Goal: Task Accomplishment & Management: Complete application form

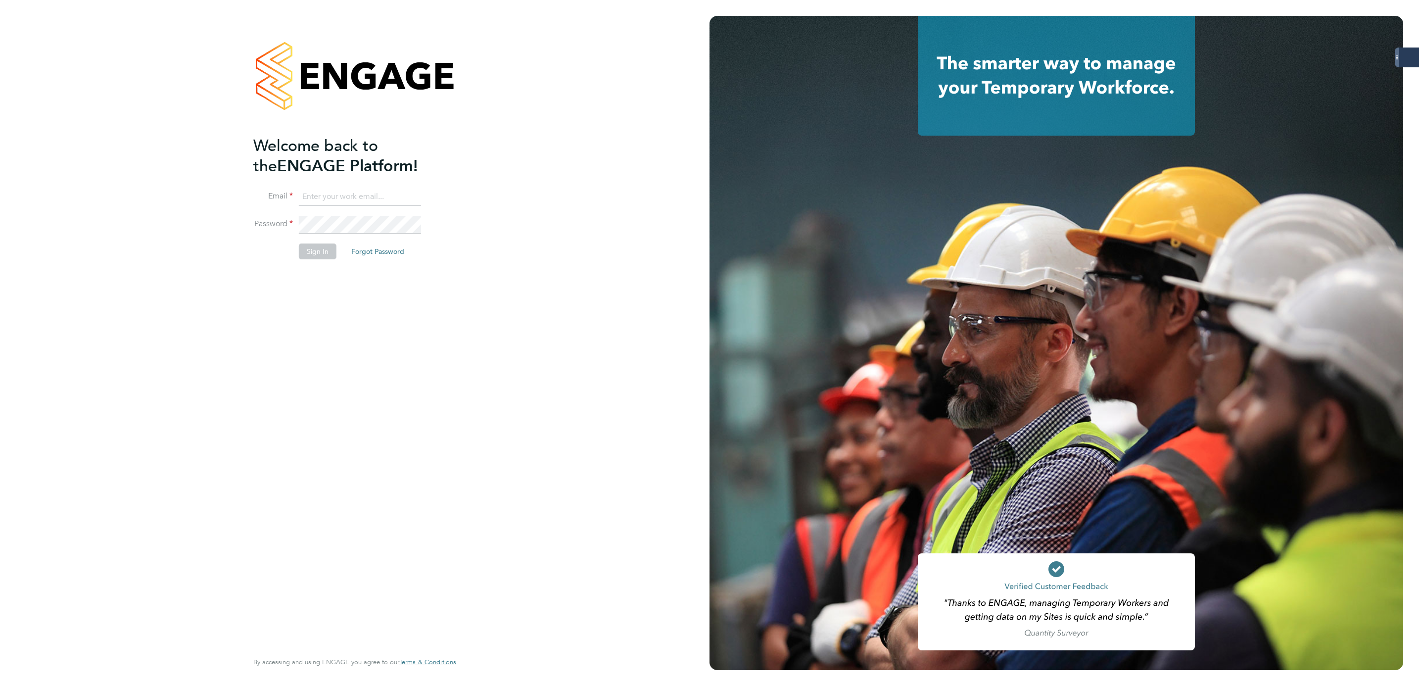
type input "bethany.wiles@servicecare.org.uk"
click at [321, 257] on button "Sign In" at bounding box center [318, 251] width 38 height 16
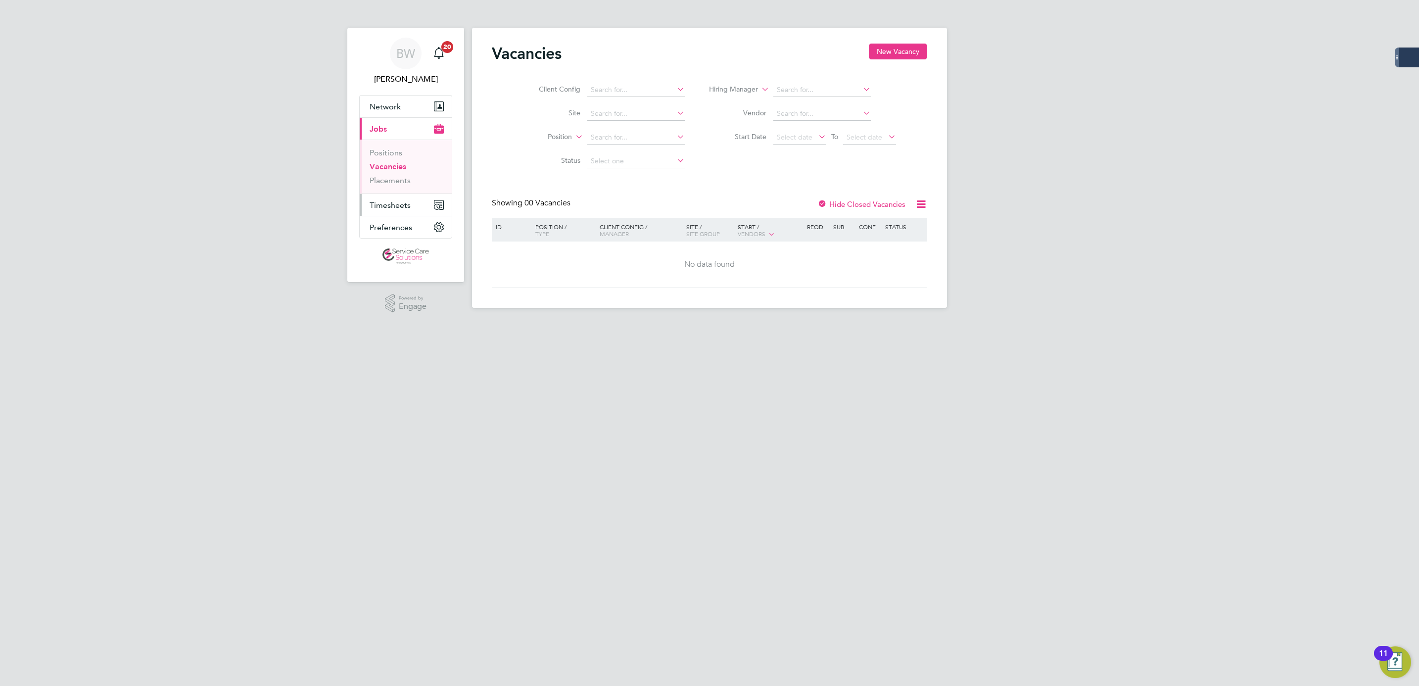
click at [402, 205] on span "Timesheets" at bounding box center [390, 204] width 41 height 9
click at [400, 165] on ul "Timesheets Expenses" at bounding box center [406, 182] width 92 height 40
click at [387, 174] on link "Timesheets" at bounding box center [390, 174] width 41 height 9
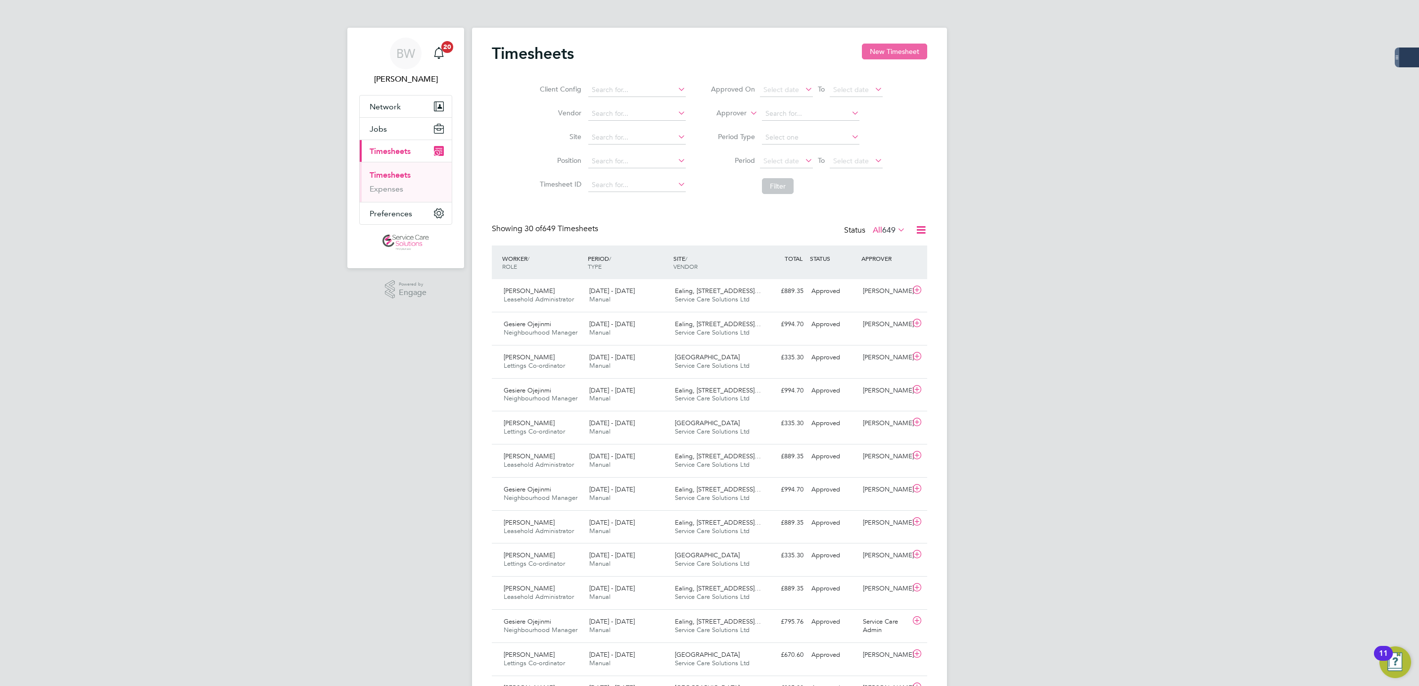
click at [895, 49] on button "New Timesheet" at bounding box center [894, 52] width 65 height 16
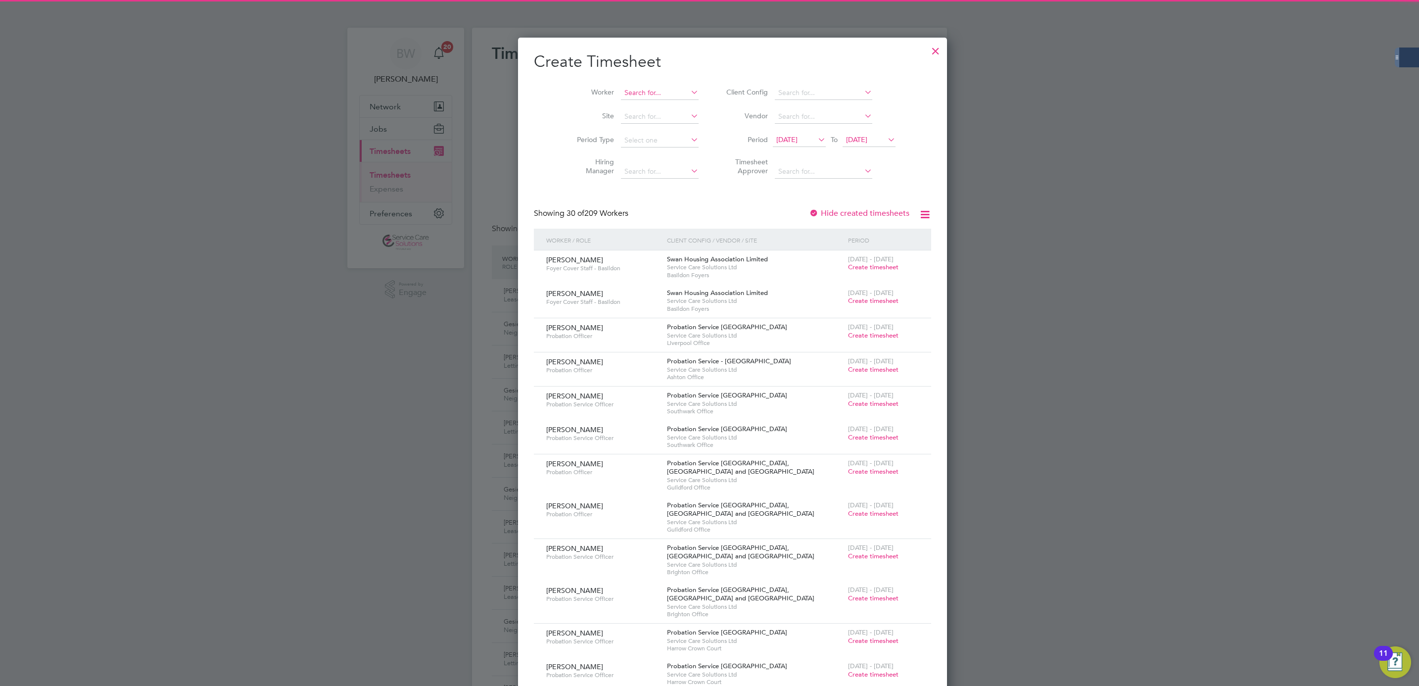
click at [638, 86] on input at bounding box center [660, 93] width 78 height 14
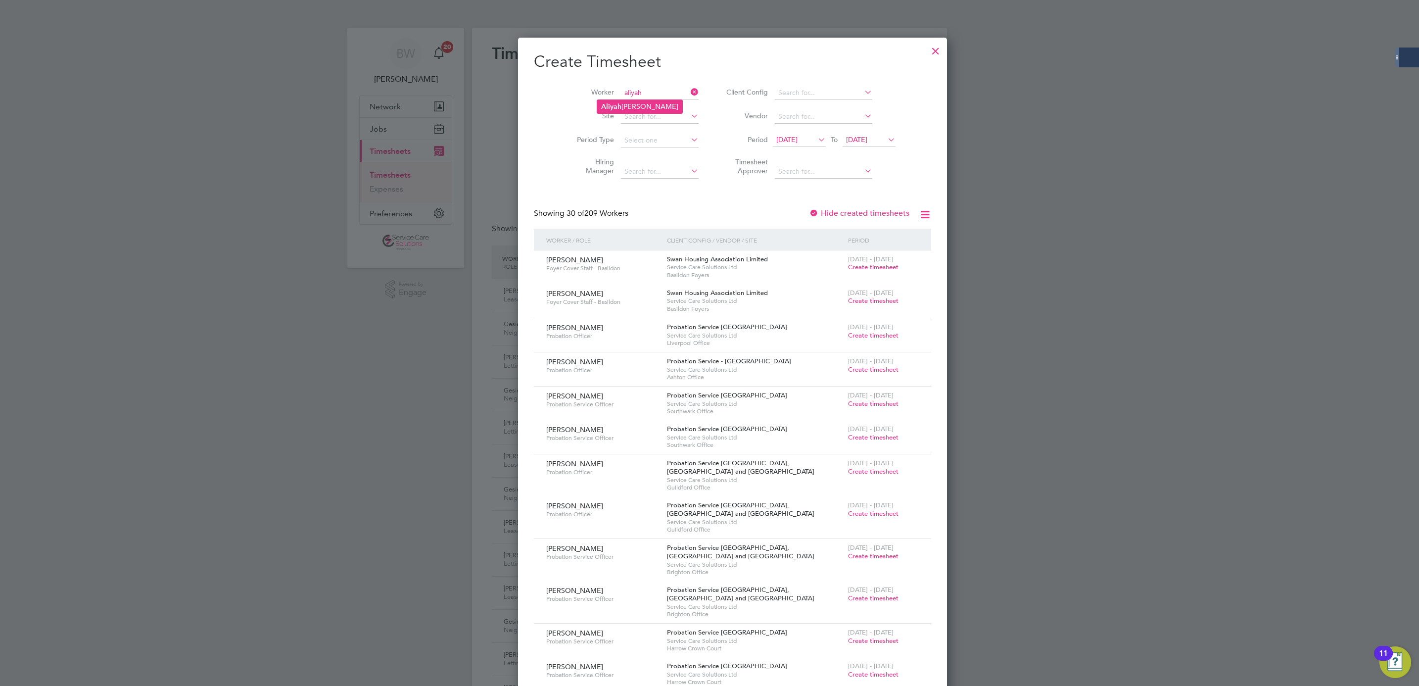
click at [655, 102] on li "[PERSON_NAME]" at bounding box center [639, 106] width 85 height 13
type input "[PERSON_NAME]"
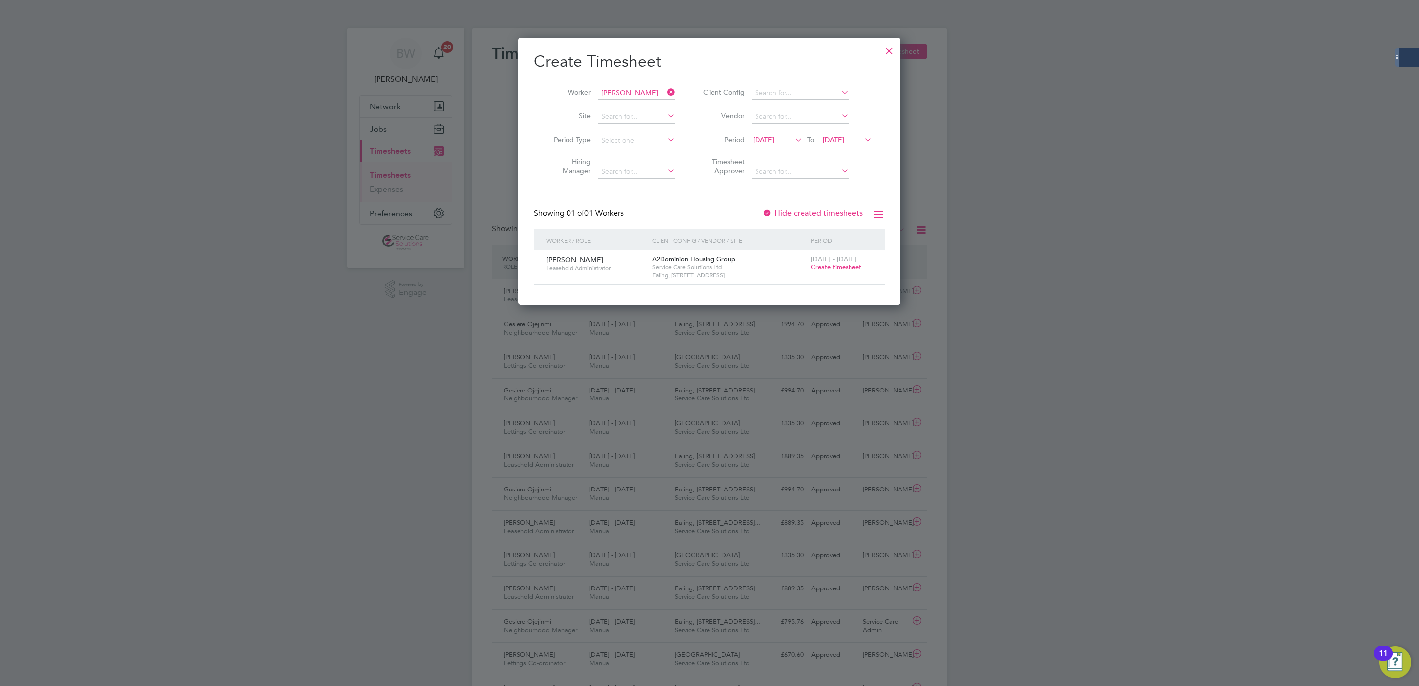
click at [842, 267] on span "Create timesheet" at bounding box center [836, 267] width 50 height 8
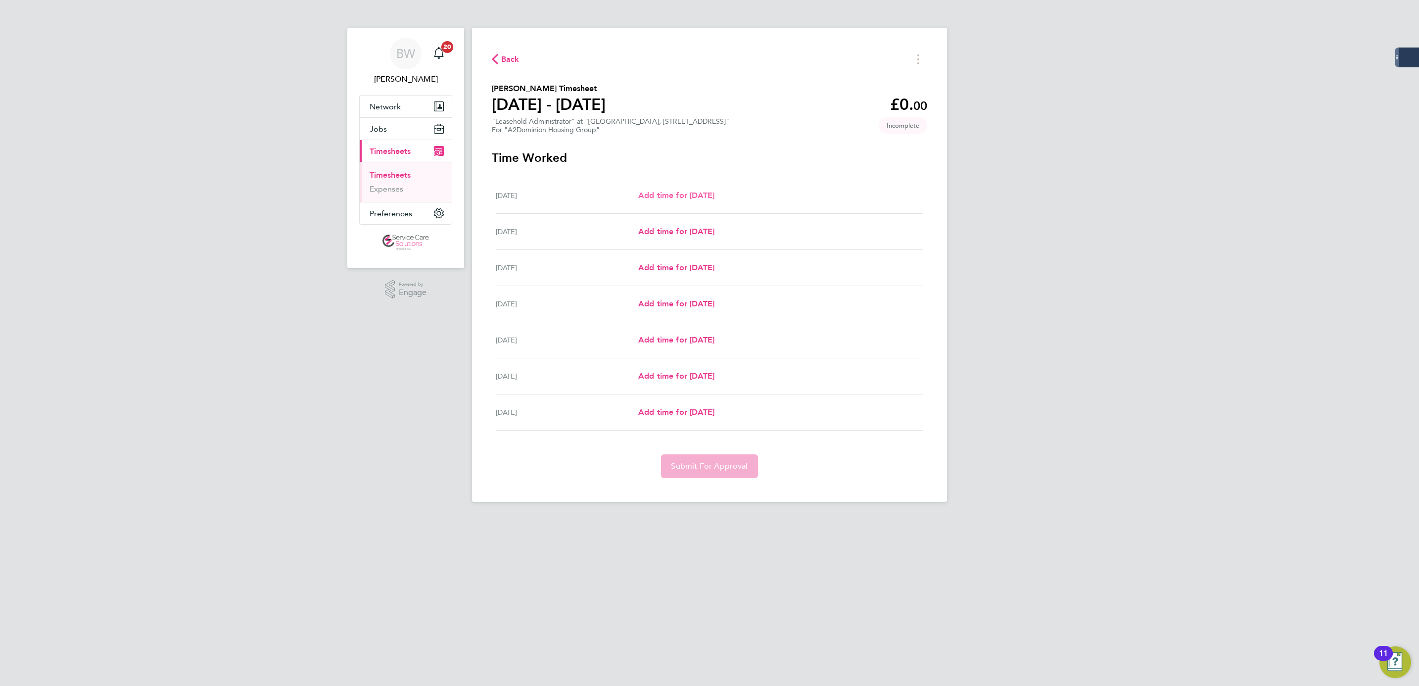
click at [655, 196] on span "Add time for [DATE]" at bounding box center [676, 194] width 76 height 9
select select "30"
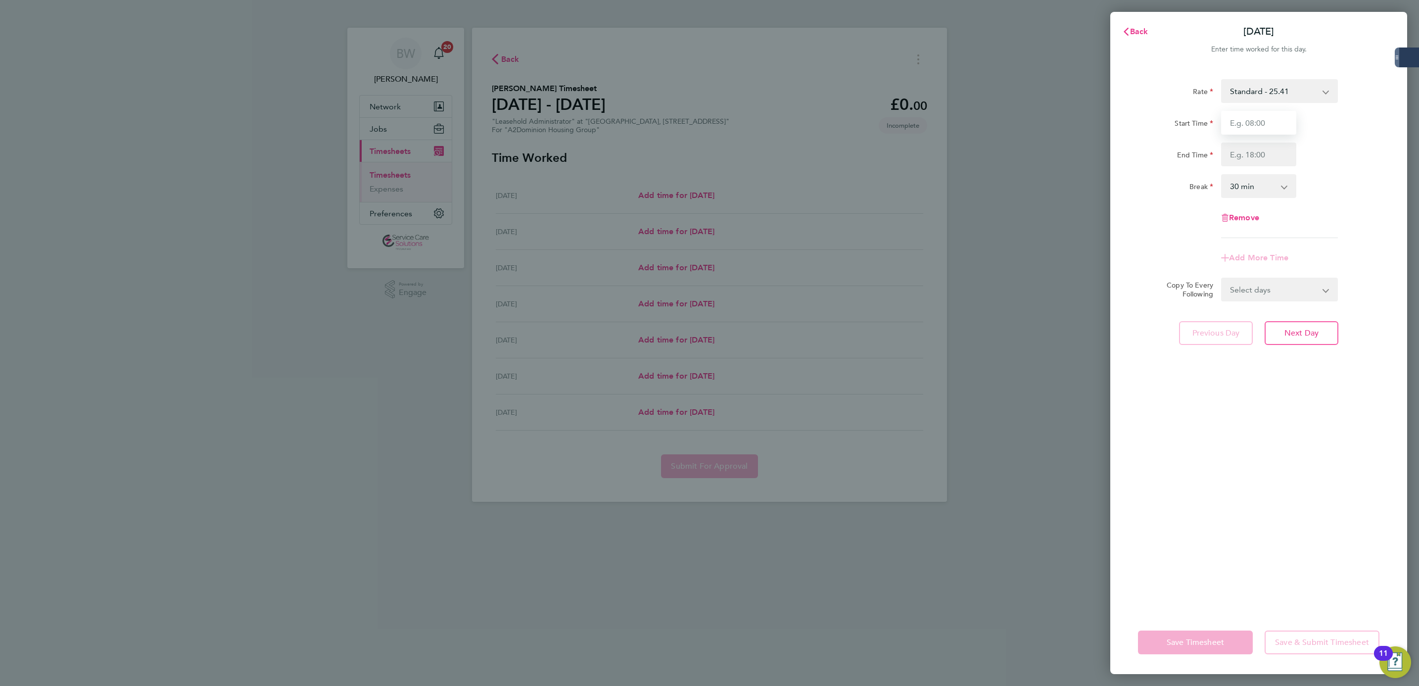
click at [1287, 125] on input "Start Time" at bounding box center [1258, 123] width 75 height 24
type input "09:00"
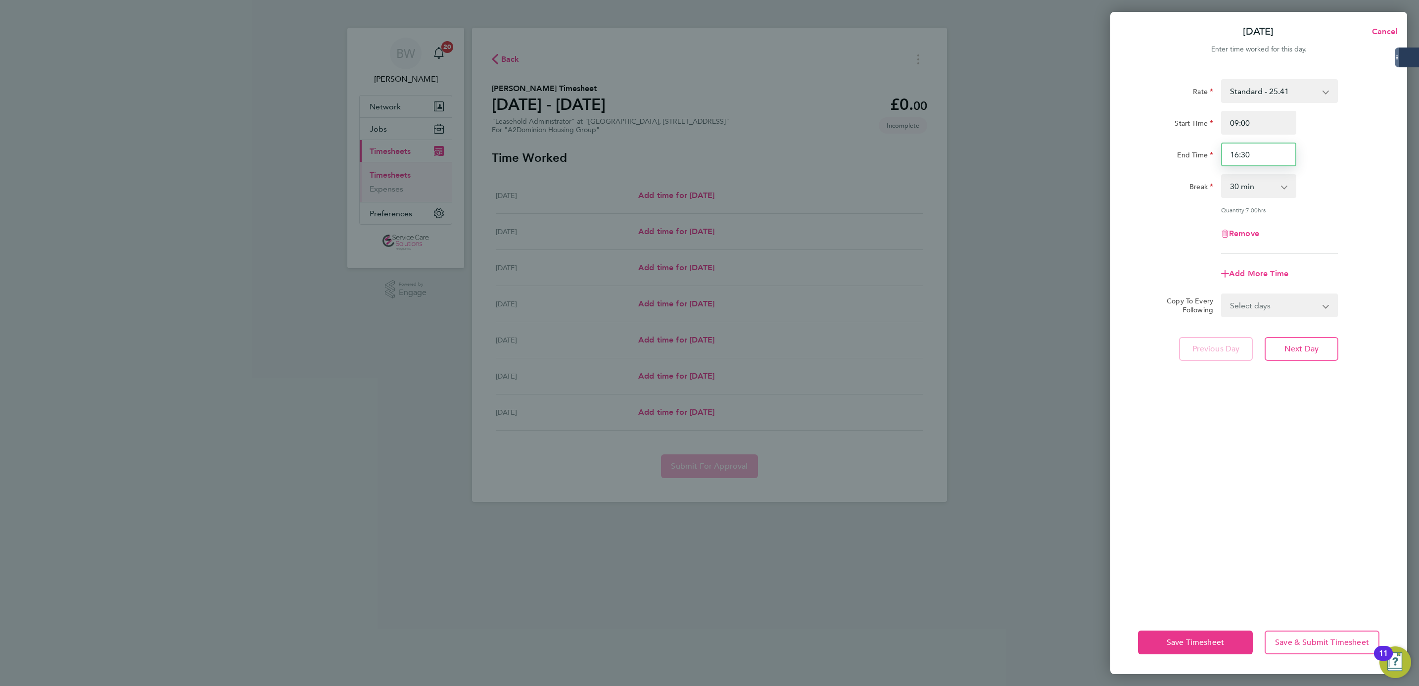
click at [1269, 161] on input "16:30" at bounding box center [1258, 154] width 75 height 24
click at [1269, 160] on input "16:30" at bounding box center [1258, 154] width 75 height 24
type input "17:00"
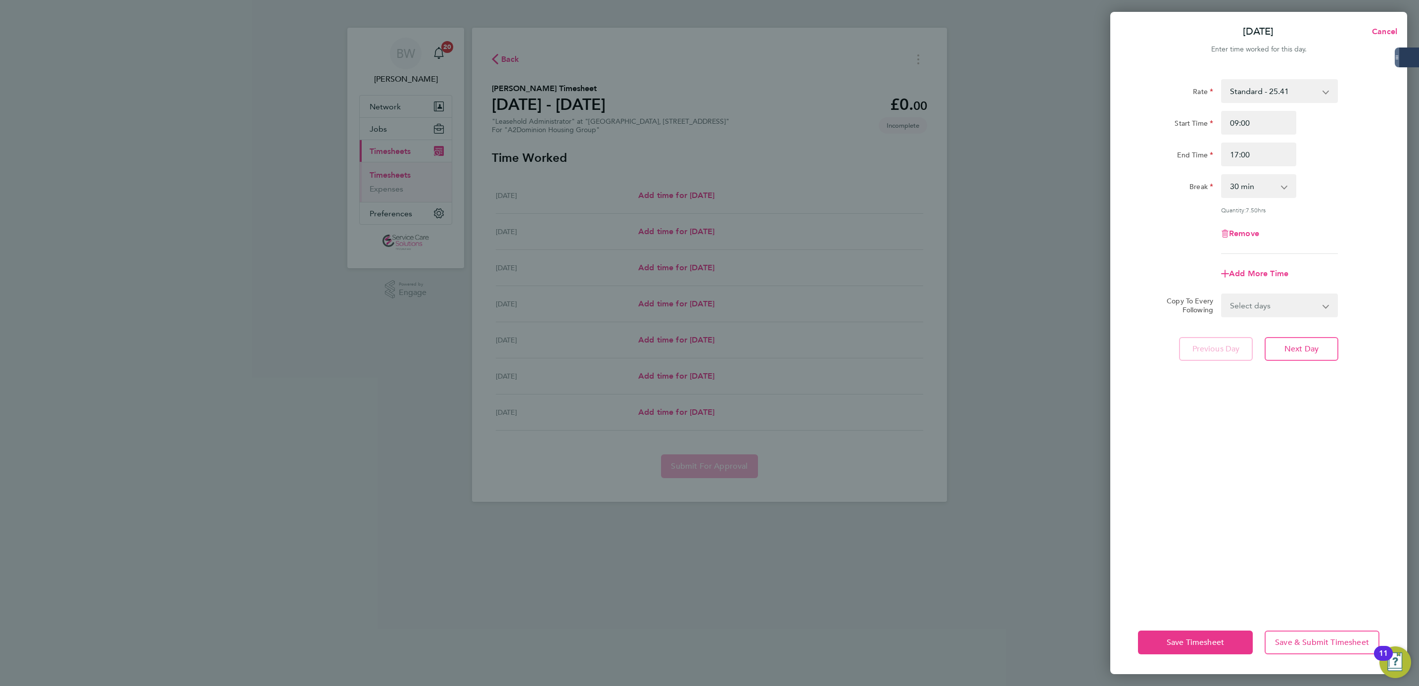
click at [1260, 181] on select "0 min 15 min 30 min 45 min 60 min 75 min 90 min" at bounding box center [1252, 186] width 61 height 22
select select "60"
click at [1222, 175] on select "0 min 15 min 30 min 45 min 60 min 75 min 90 min" at bounding box center [1252, 186] width 61 height 22
click at [1252, 318] on div "Rate Standard - 25.41 Start Time 09:00 End Time 17:00 Break 0 min 15 min 30 min…" at bounding box center [1258, 338] width 297 height 543
drag, startPoint x: 1264, startPoint y: 308, endPoint x: 1265, endPoint y: 316, distance: 8.4
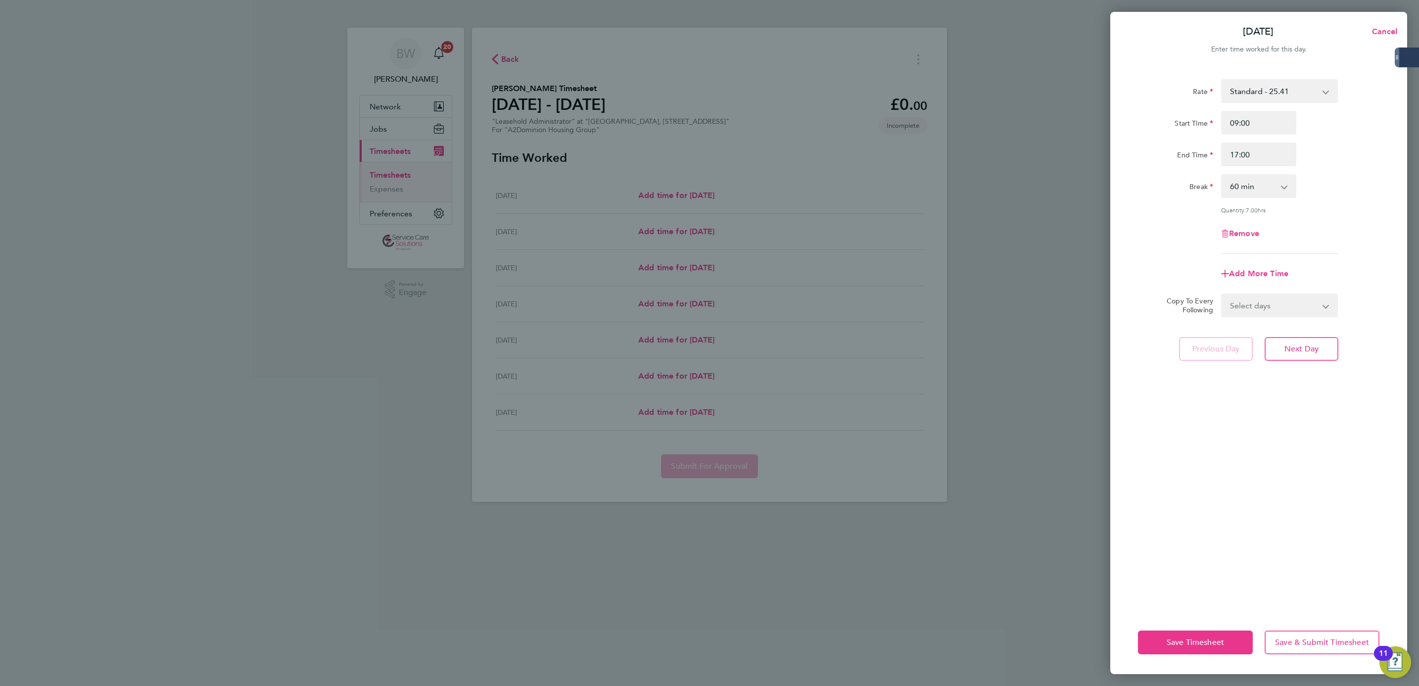
click at [1264, 308] on select "Select days Day Weekday (Mon-Fri) Weekend (Sat-Sun) [DATE] [DATE] [DATE] [DATE]…" at bounding box center [1274, 305] width 104 height 22
select select "WEEKDAY"
click at [1222, 294] on select "Select days Day Weekday (Mon-Fri) Weekend (Sat-Sun) [DATE] [DATE] [DATE] [DATE]…" at bounding box center [1274, 305] width 104 height 22
select select "[DATE]"
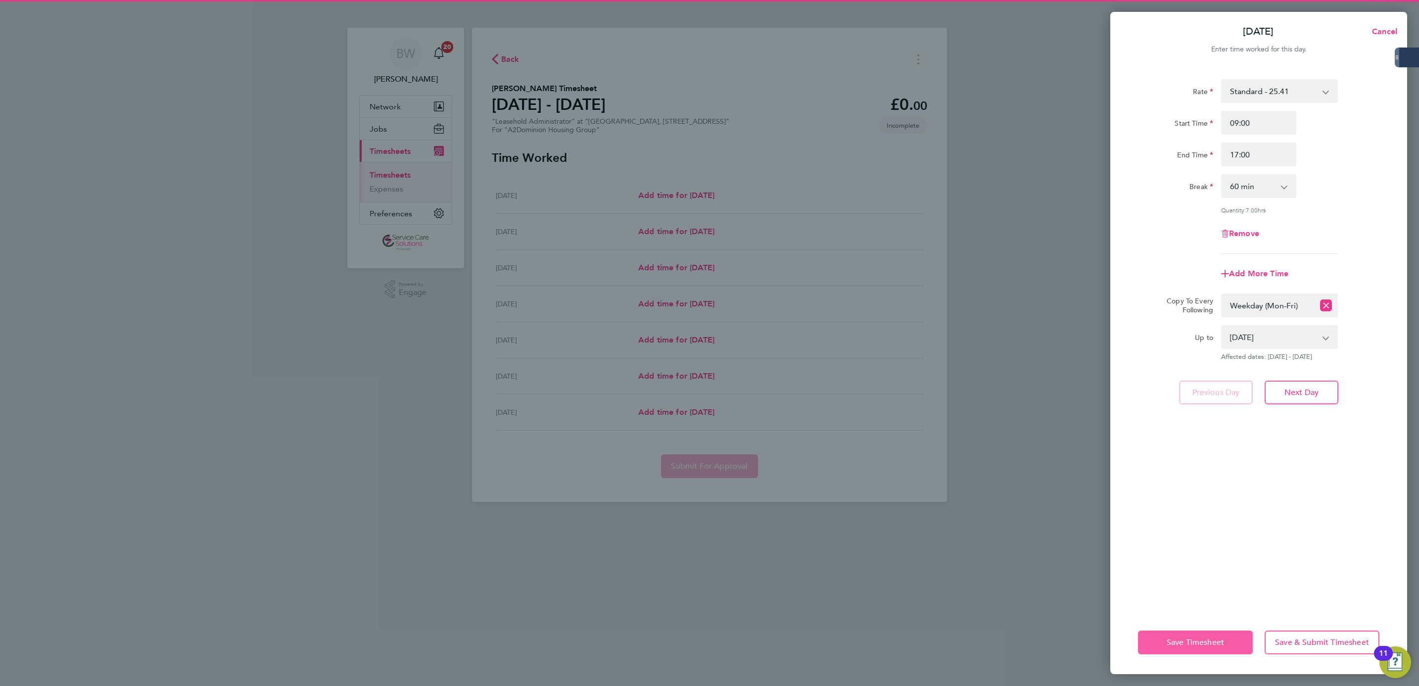
click at [1205, 649] on button "Save Timesheet" at bounding box center [1195, 642] width 115 height 24
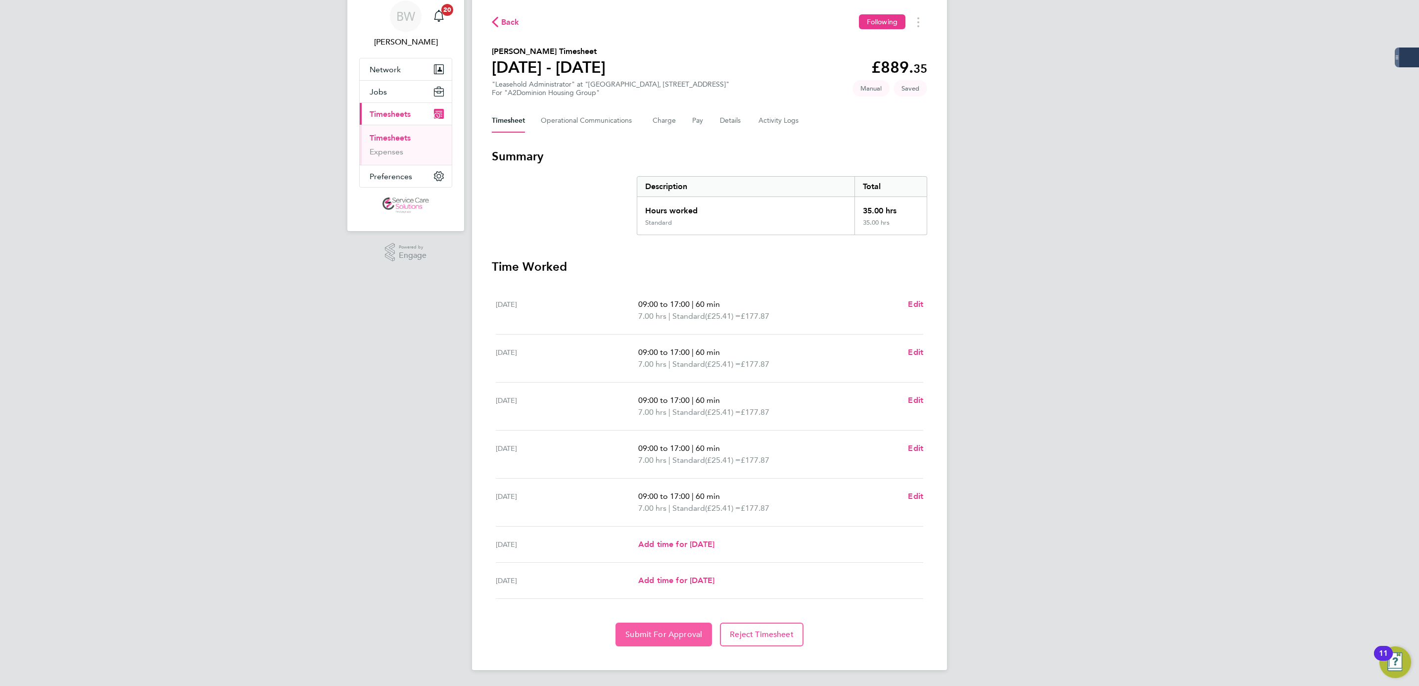
click at [680, 639] on button "Submit For Approval" at bounding box center [663, 634] width 96 height 24
click at [1327, 330] on div "BW [PERSON_NAME] Notifications 20 Applications: Network Businesses Sites Worker…" at bounding box center [709, 324] width 1419 height 723
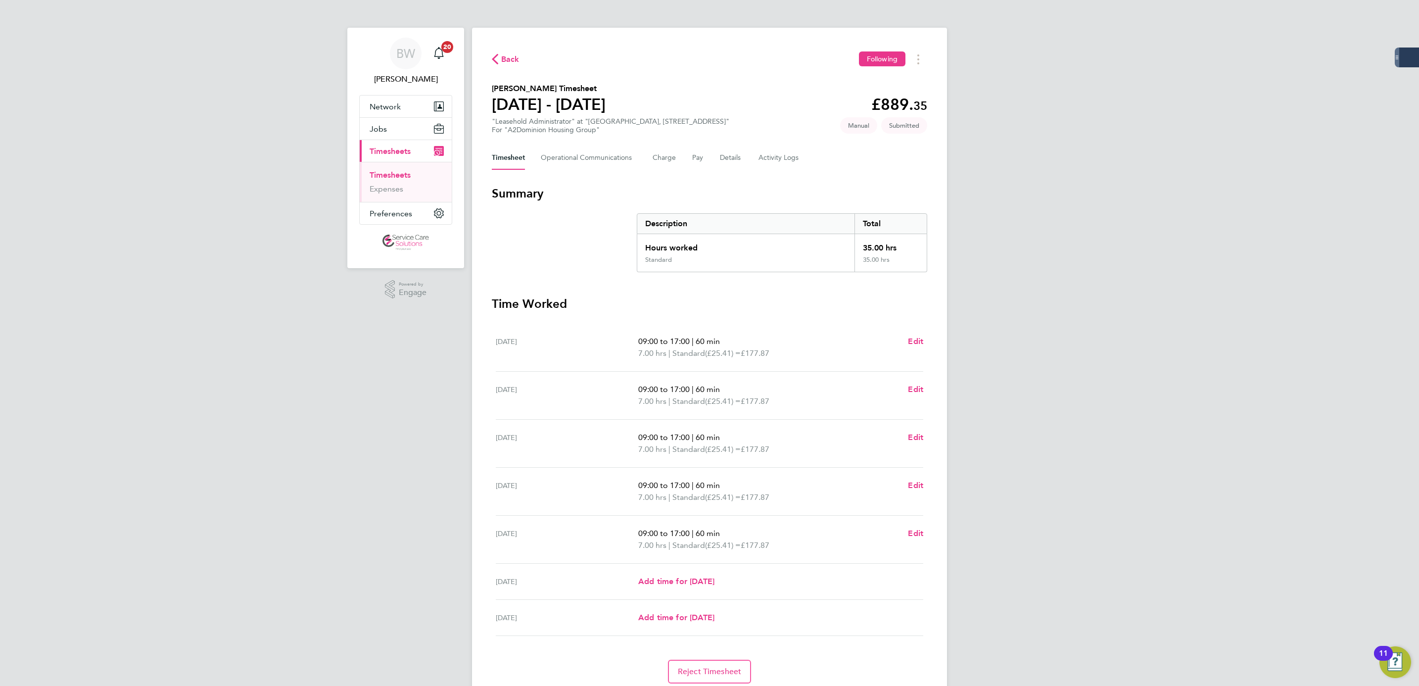
click at [406, 175] on link "Timesheets" at bounding box center [390, 174] width 41 height 9
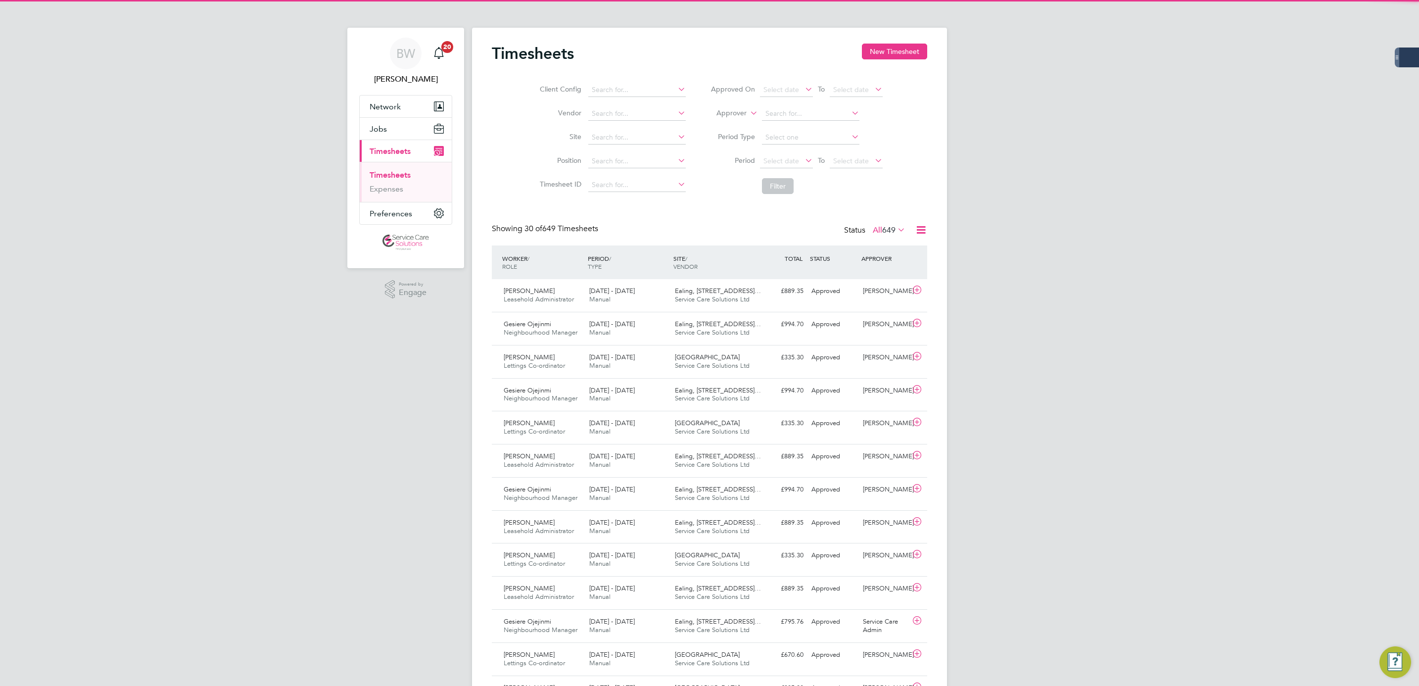
scroll to position [25, 86]
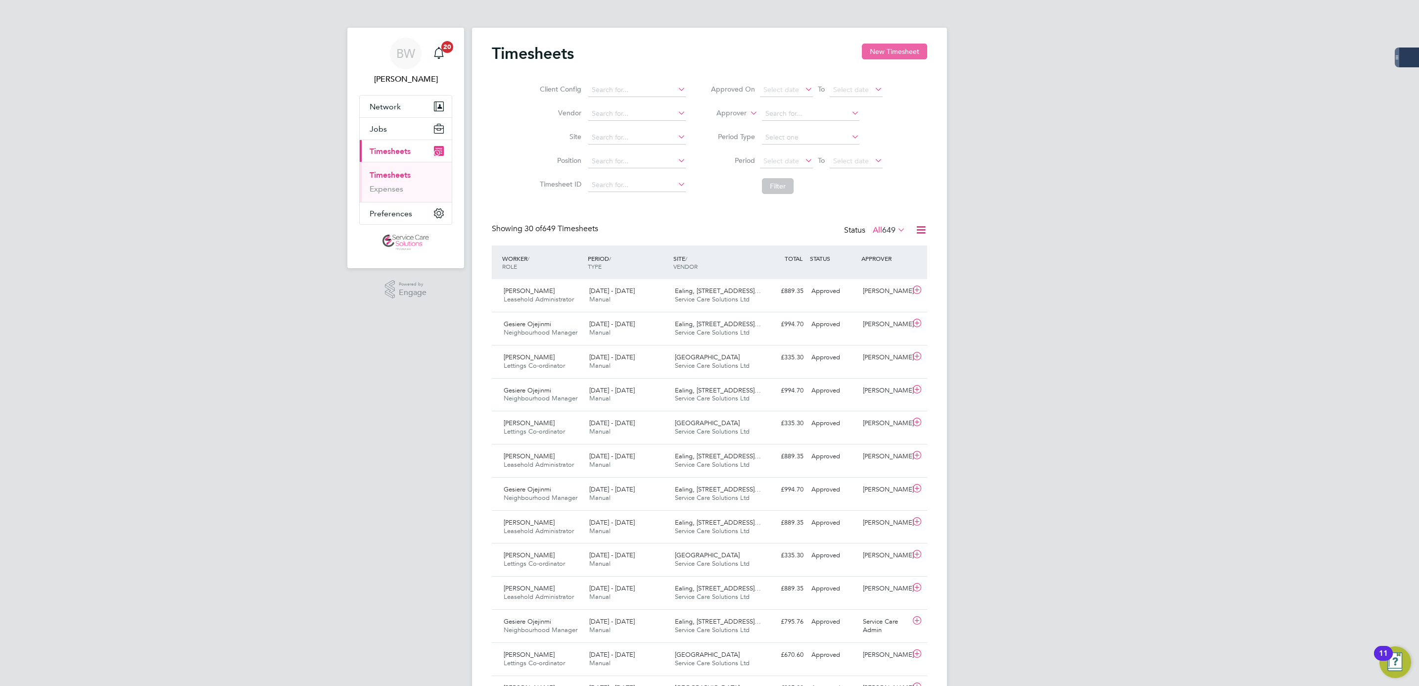
click at [904, 58] on button "New Timesheet" at bounding box center [894, 52] width 65 height 16
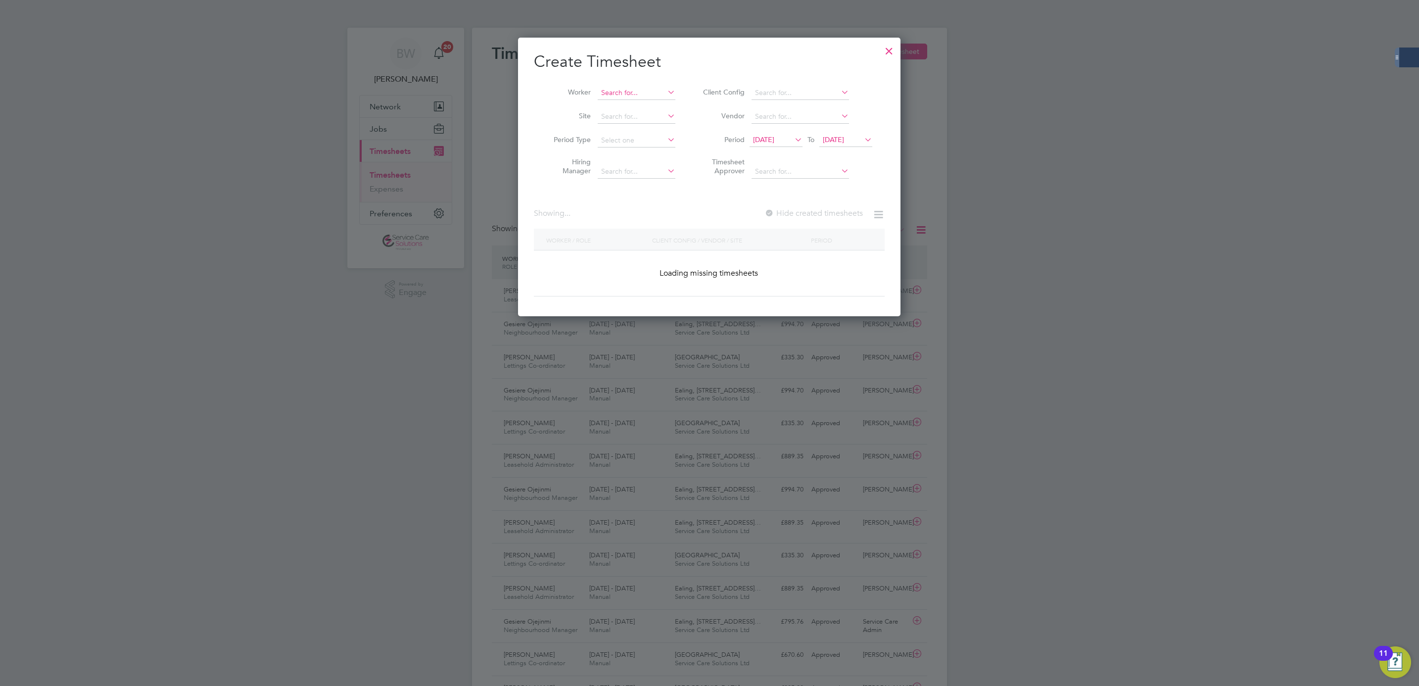
click at [649, 101] on li "Worker" at bounding box center [611, 93] width 154 height 24
click at [656, 88] on input at bounding box center [637, 93] width 78 height 14
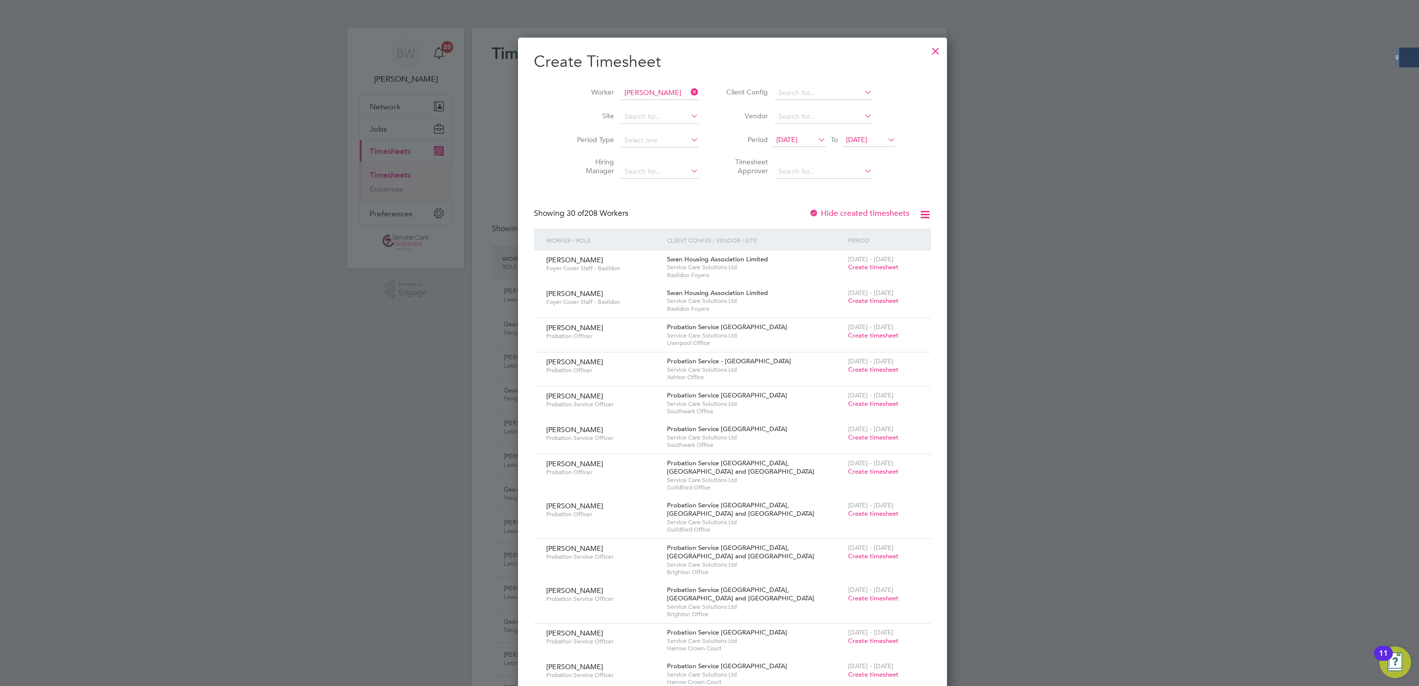
click at [641, 119] on li "[PERSON_NAME]" at bounding box center [658, 119] width 122 height 13
type input "[PERSON_NAME]"
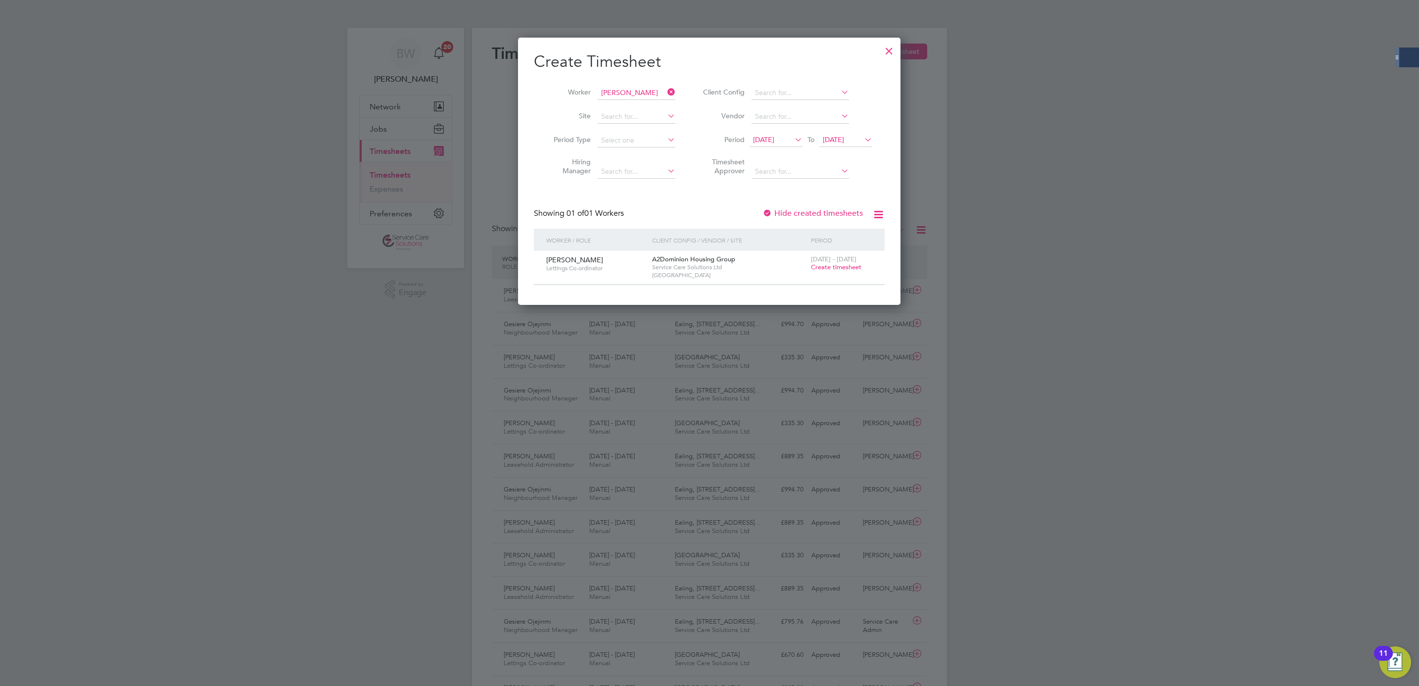
click at [832, 263] on span "Create timesheet" at bounding box center [836, 267] width 50 height 8
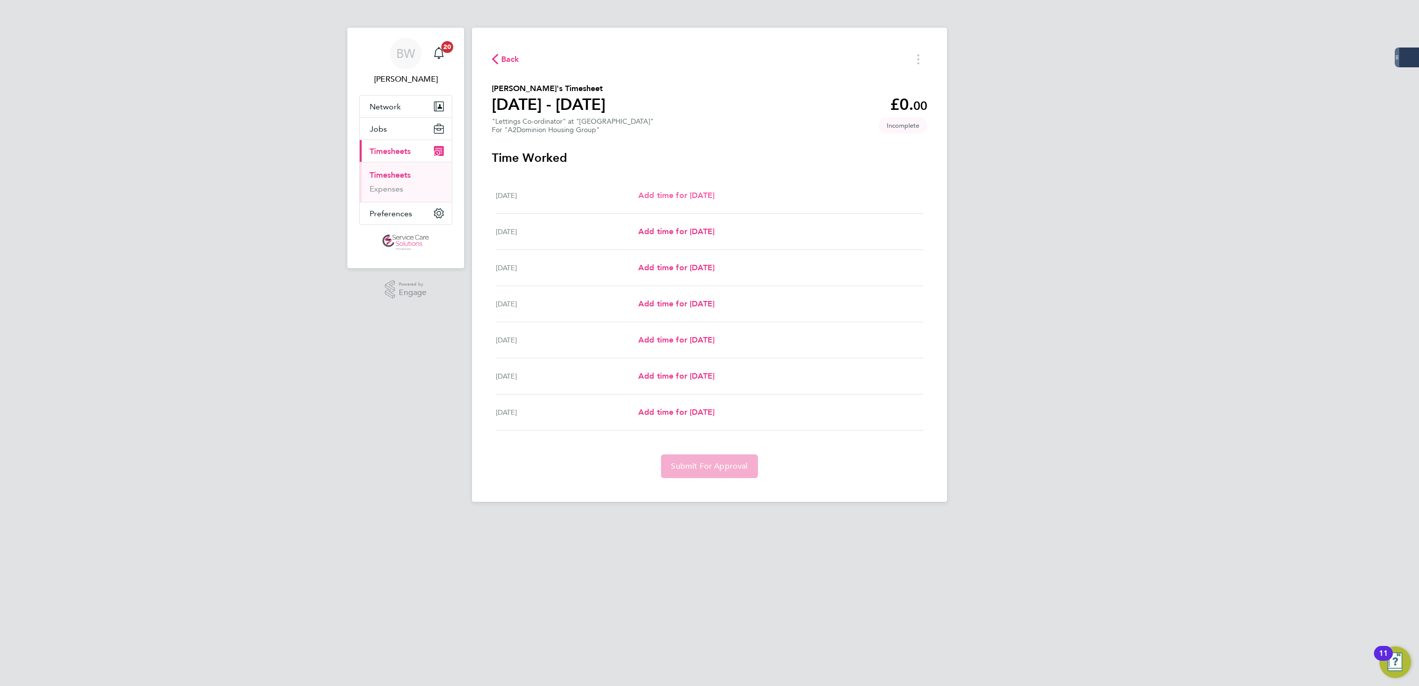
click at [693, 197] on span "Add time for [DATE]" at bounding box center [676, 194] width 76 height 9
select select "30"
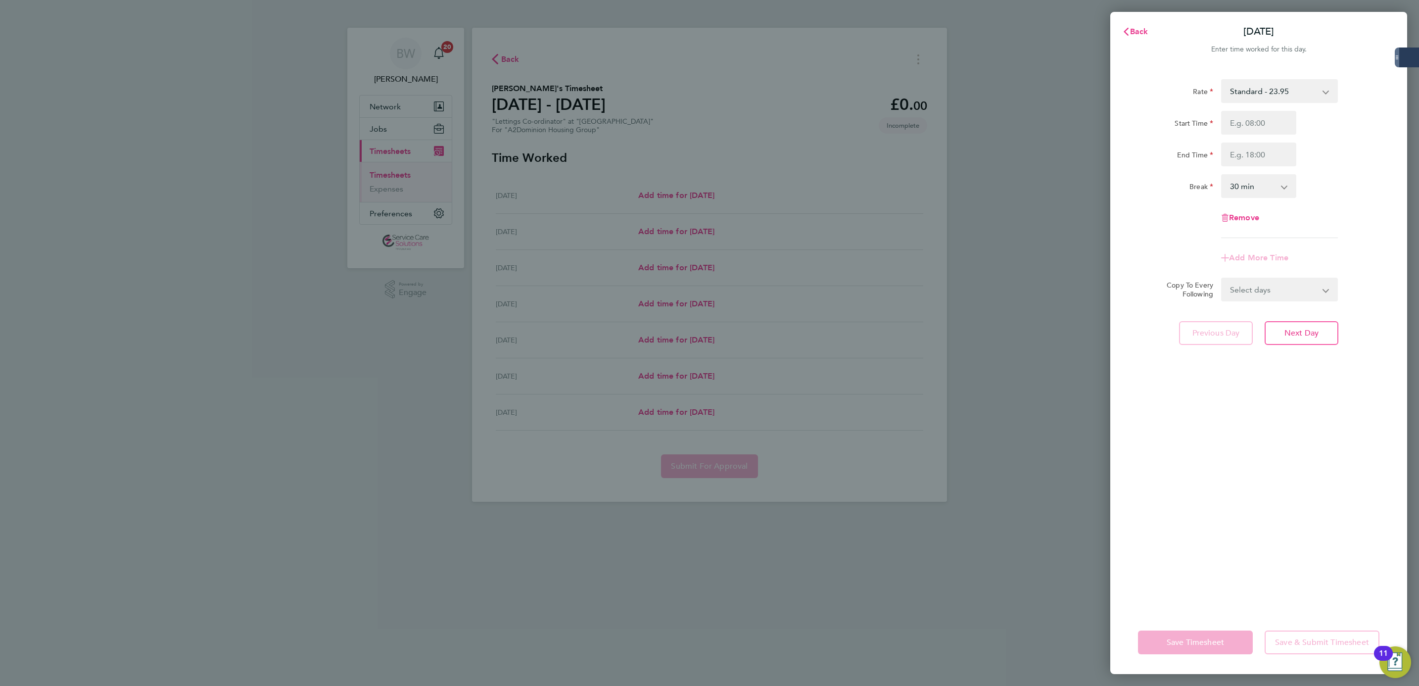
click at [1247, 447] on div "Rate Standard - 23.95 Start Time End Time Break 0 min 15 min 30 min 45 min 60 m…" at bounding box center [1258, 338] width 297 height 543
click at [1321, 338] on button "Next Day" at bounding box center [1301, 333] width 74 height 24
select select "30"
drag, startPoint x: 1321, startPoint y: 337, endPoint x: 1318, endPoint y: 328, distance: 9.6
click at [1321, 337] on button "Next Day" at bounding box center [1301, 333] width 74 height 24
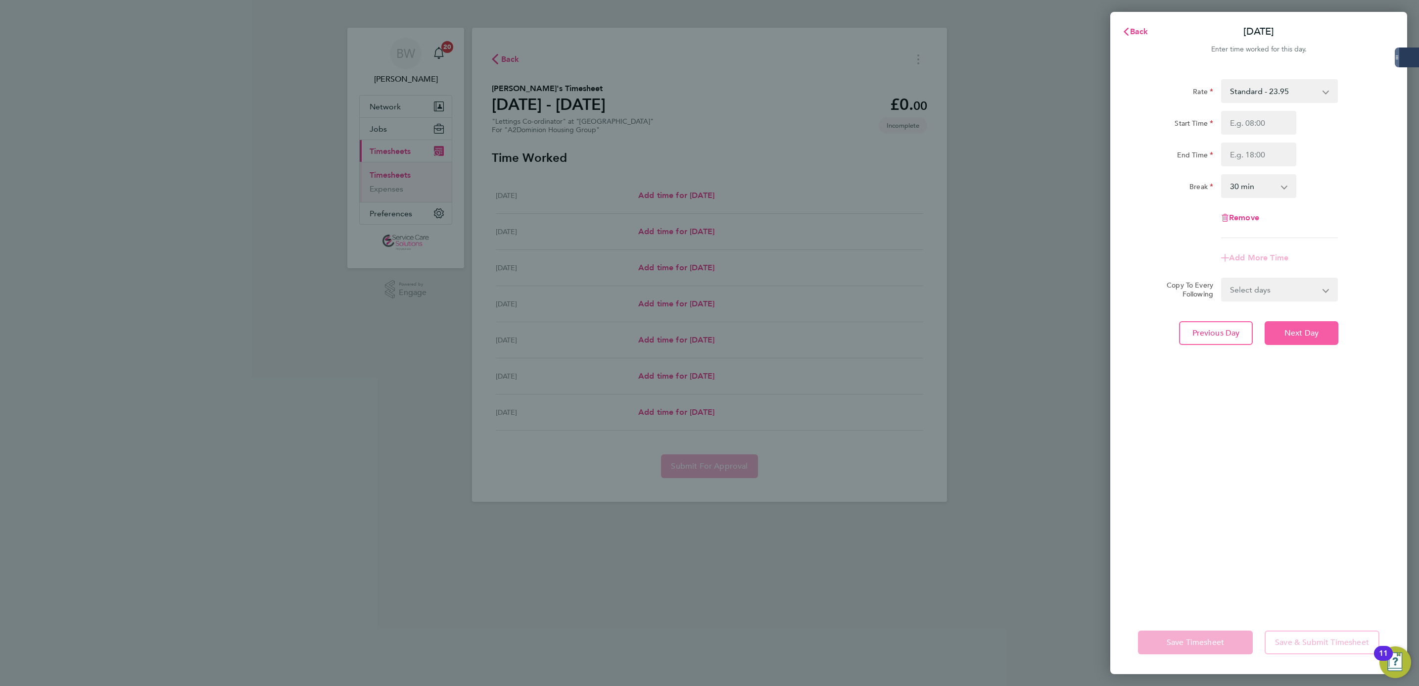
select select "30"
click at [1266, 128] on input "Start Time" at bounding box center [1258, 123] width 75 height 24
type input "09:00"
type input "17:00"
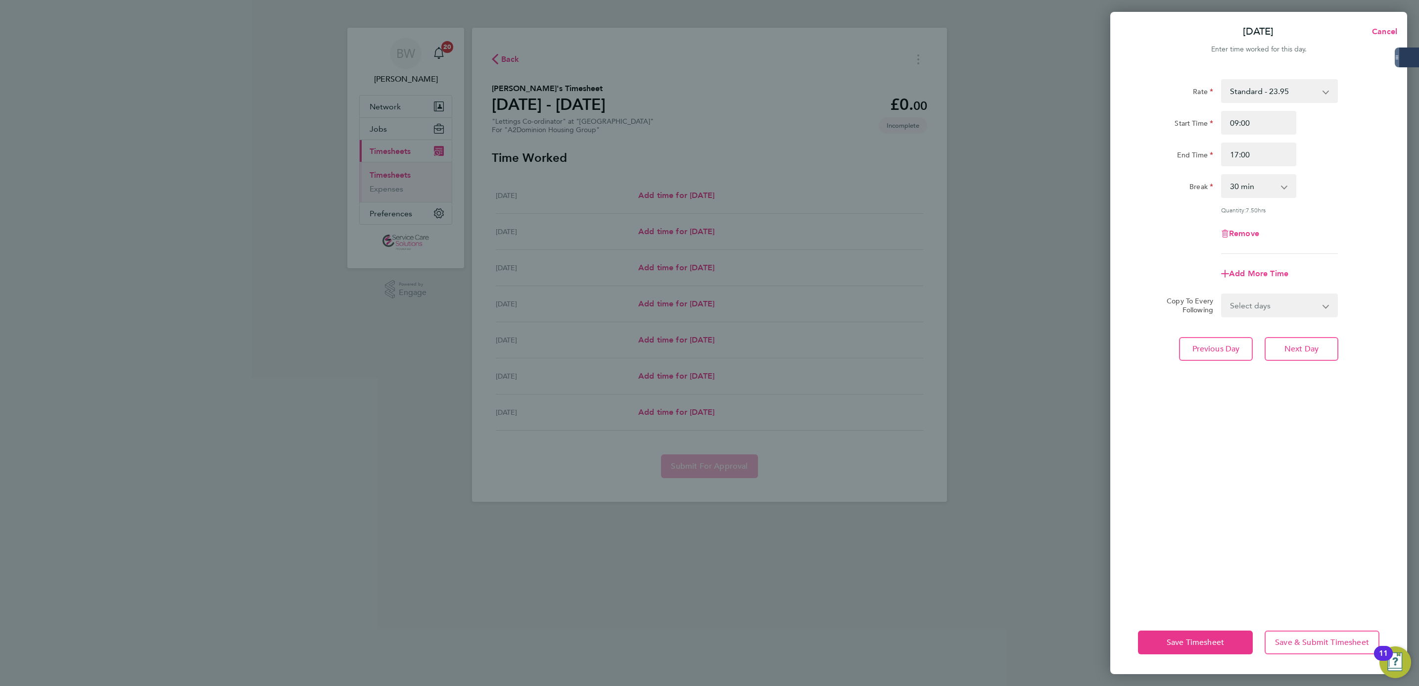
click at [1273, 190] on select "0 min 15 min 30 min 45 min 60 min 75 min 90 min" at bounding box center [1252, 186] width 61 height 22
click at [1316, 233] on div "Remove" at bounding box center [1258, 234] width 249 height 24
click at [1309, 359] on div "Rate Standard - 23.95 Start Time 09:00 End Time 17:00 Break 0 min 15 min 30 min…" at bounding box center [1258, 338] width 297 height 543
click at [1309, 353] on button "Next Day" at bounding box center [1301, 349] width 74 height 24
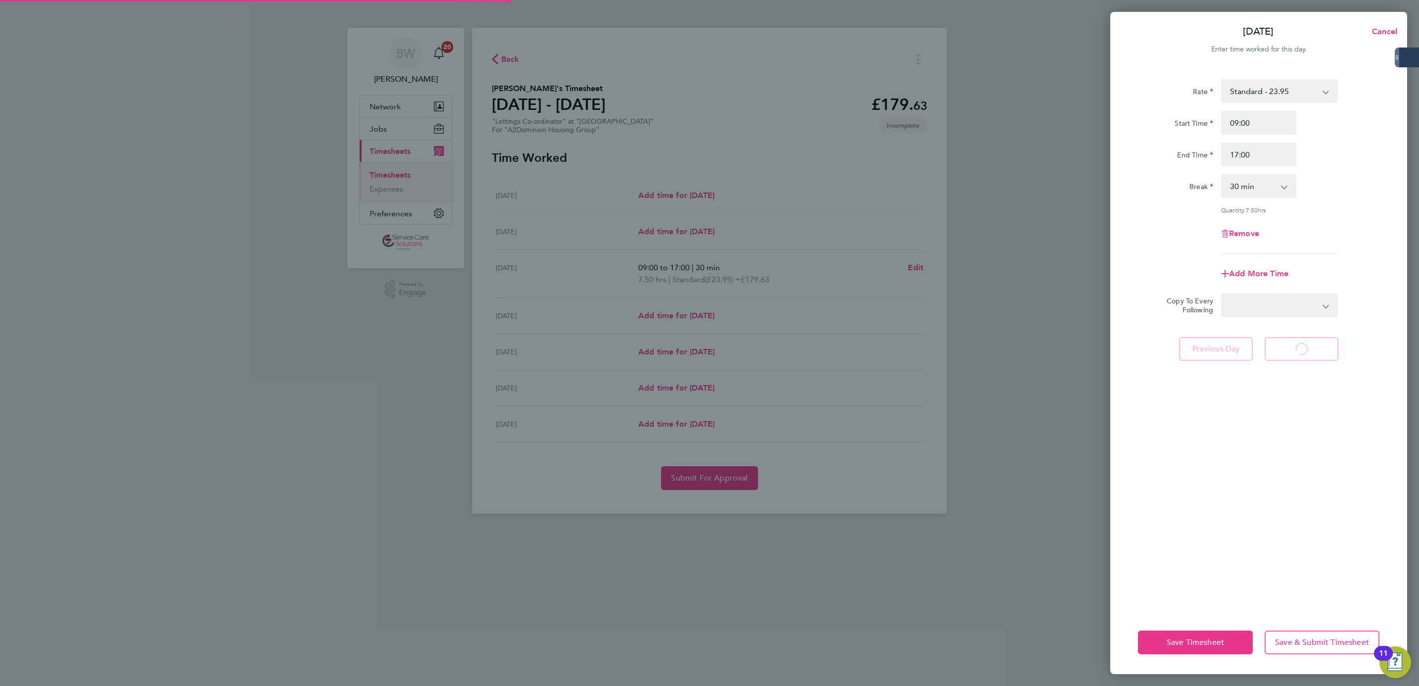
select select "30"
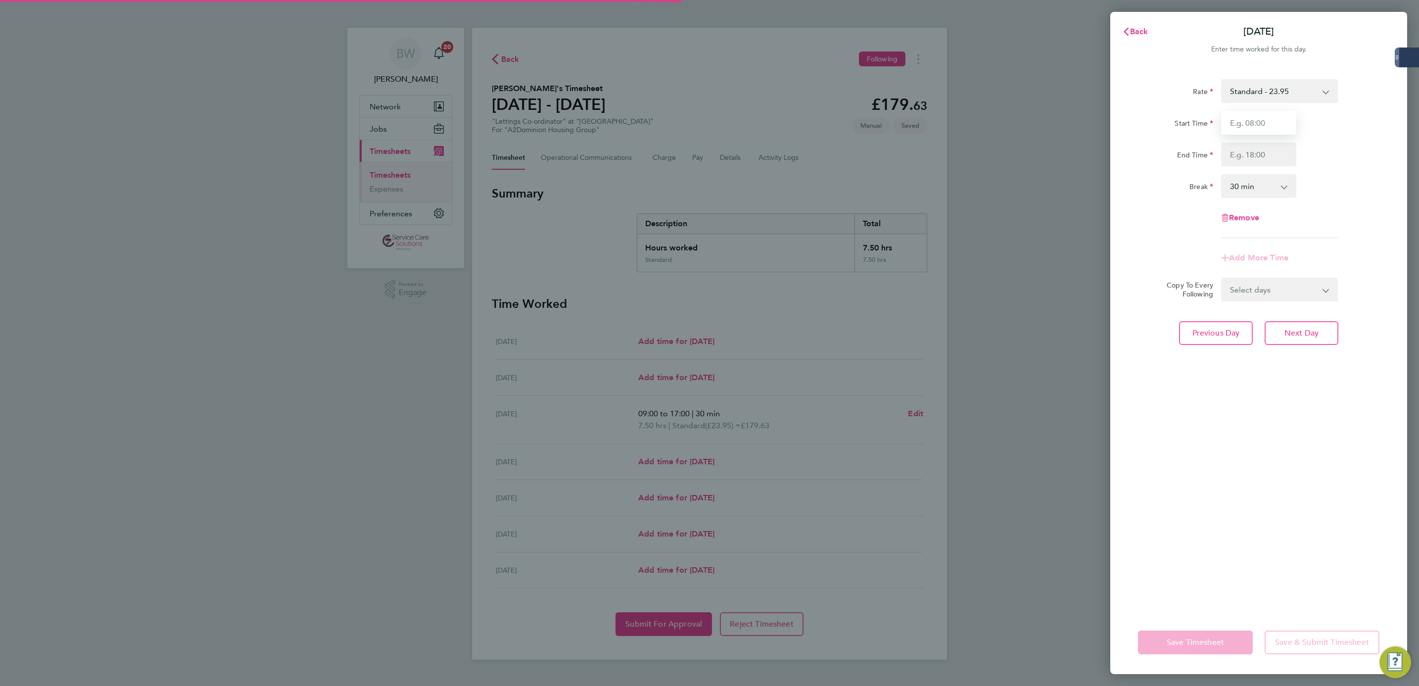
click at [1255, 119] on input "Start Time" at bounding box center [1258, 123] width 75 height 24
type input "09:00"
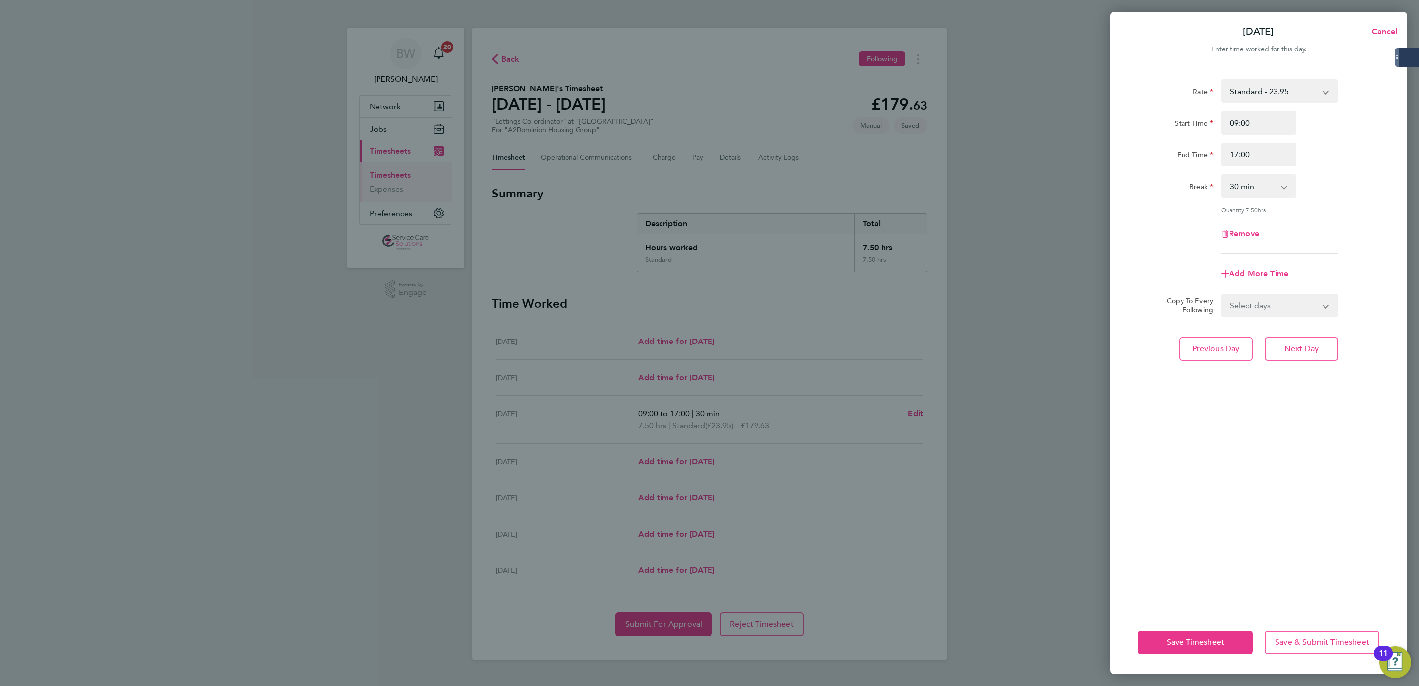
click at [1335, 214] on div "Rate Standard - 23.95 Start Time 09:00 End Time 17:00 Break 0 min 15 min 30 min…" at bounding box center [1258, 166] width 241 height 175
drag, startPoint x: 1250, startPoint y: 453, endPoint x: 1194, endPoint y: 445, distance: 56.5
click at [1250, 453] on div "Rate Standard - 23.95 Start Time 09:00 End Time 17:00 Break 0 min 15 min 30 min…" at bounding box center [1258, 338] width 297 height 543
click at [1281, 152] on input "17:00" at bounding box center [1258, 154] width 75 height 24
click at [1282, 152] on input "17:00" at bounding box center [1258, 154] width 75 height 24
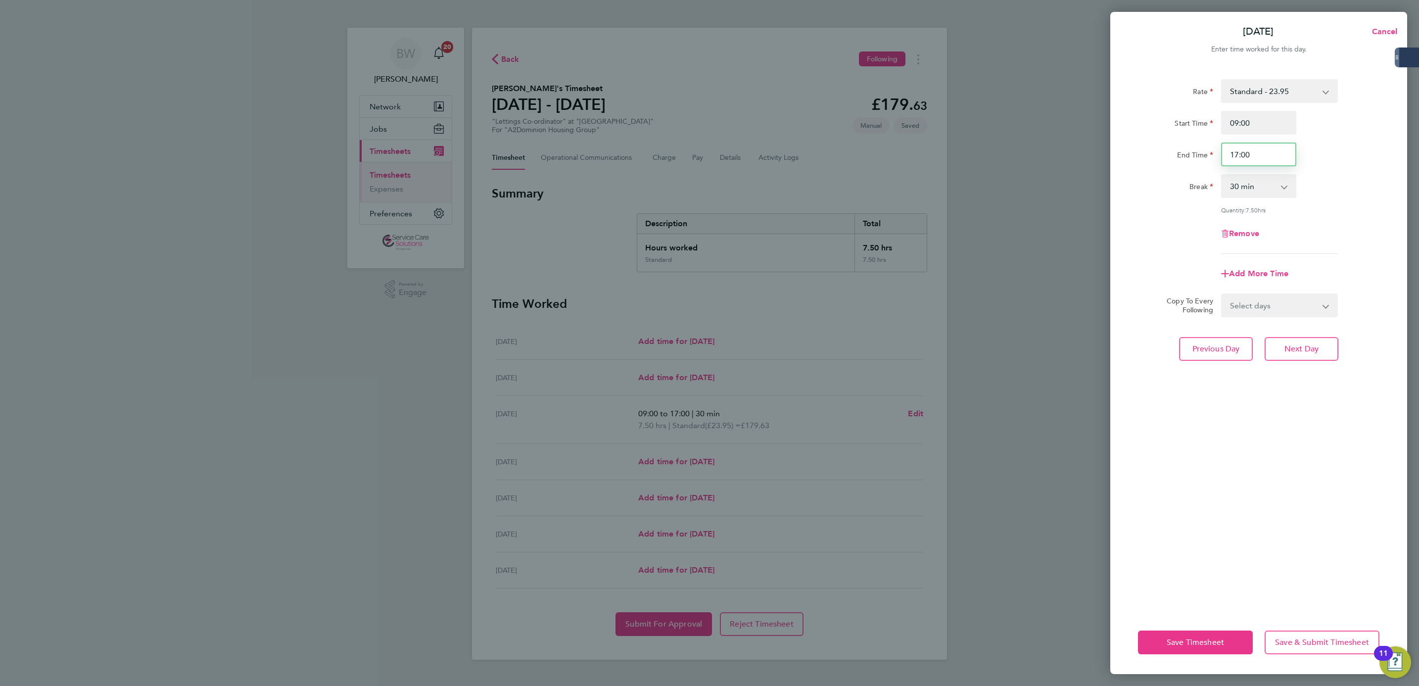
click at [1282, 152] on input "17:00" at bounding box center [1258, 154] width 75 height 24
type input "16:30"
click at [1202, 348] on span "Previous Day" at bounding box center [1215, 349] width 47 height 10
select select "30"
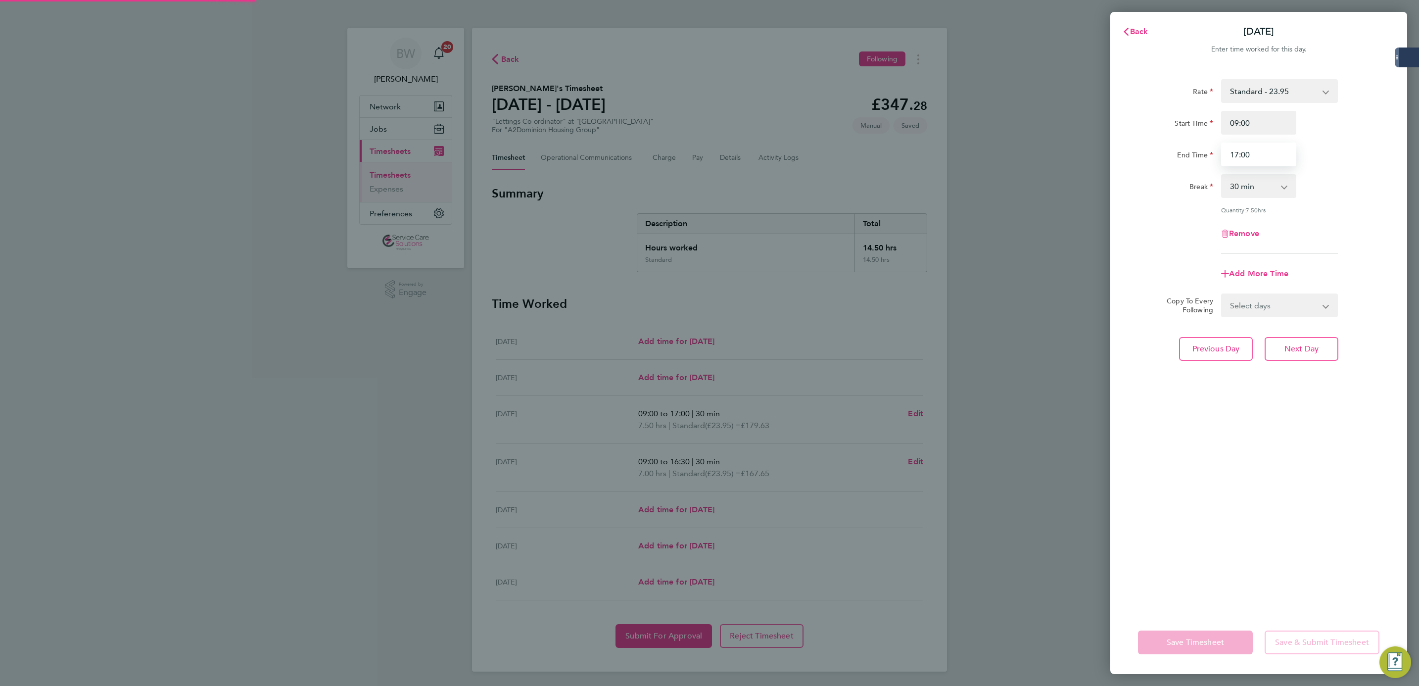
click at [1252, 157] on input "17:00" at bounding box center [1258, 154] width 75 height 24
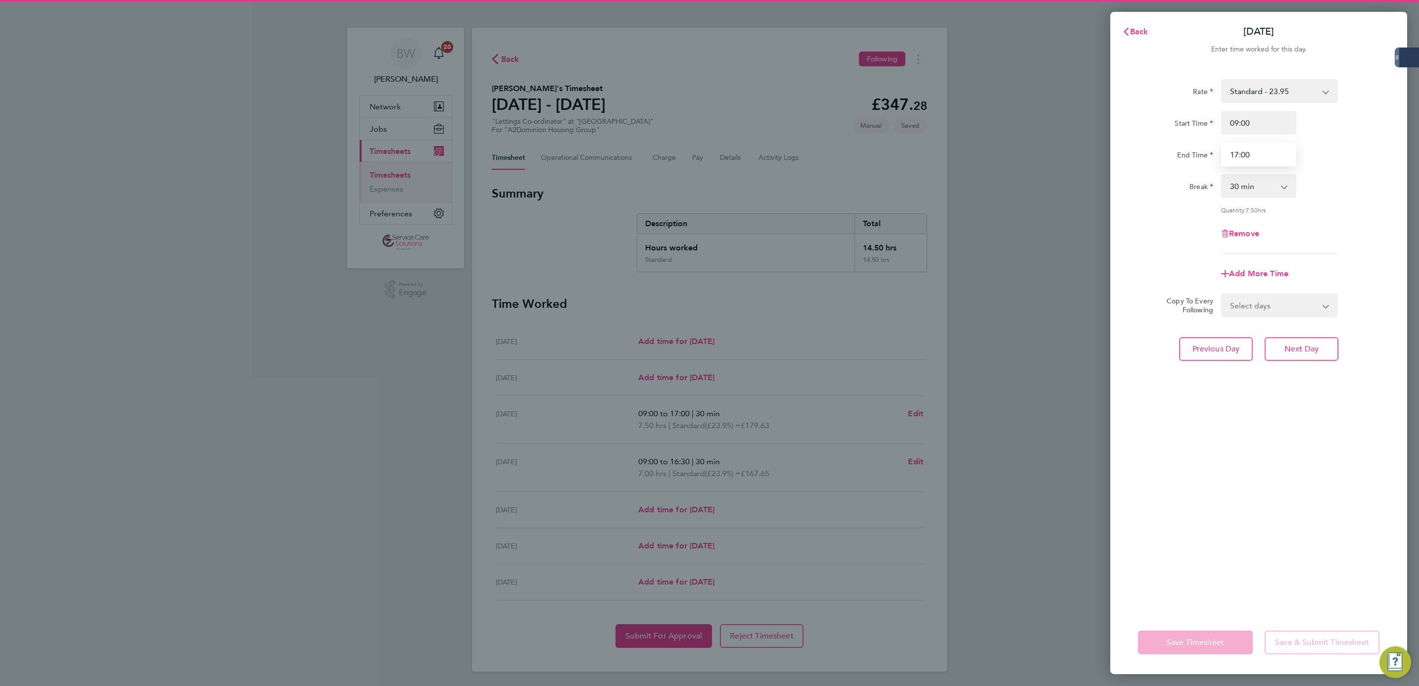
click at [1252, 157] on input "17:00" at bounding box center [1258, 154] width 75 height 24
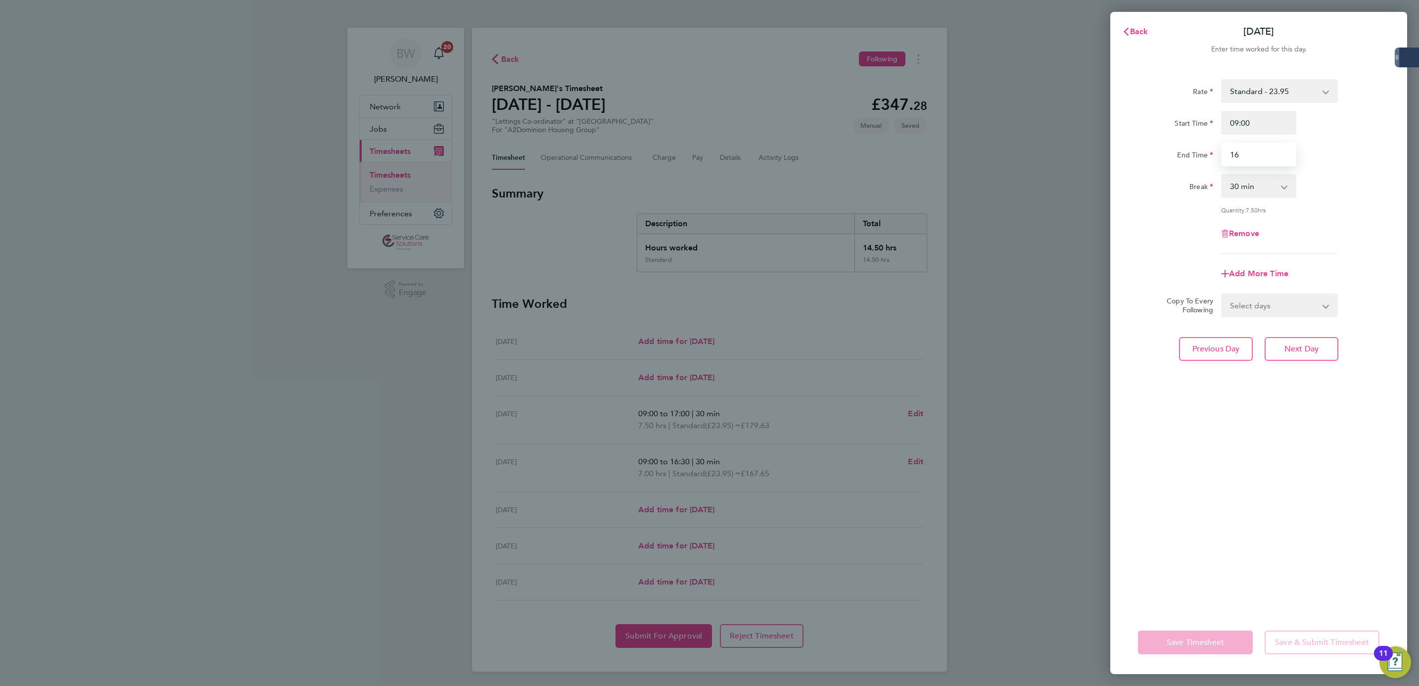
type input "16:30"
click at [1337, 235] on div "Remove" at bounding box center [1258, 234] width 249 height 24
click at [1201, 653] on button "Save Timesheet" at bounding box center [1195, 642] width 115 height 24
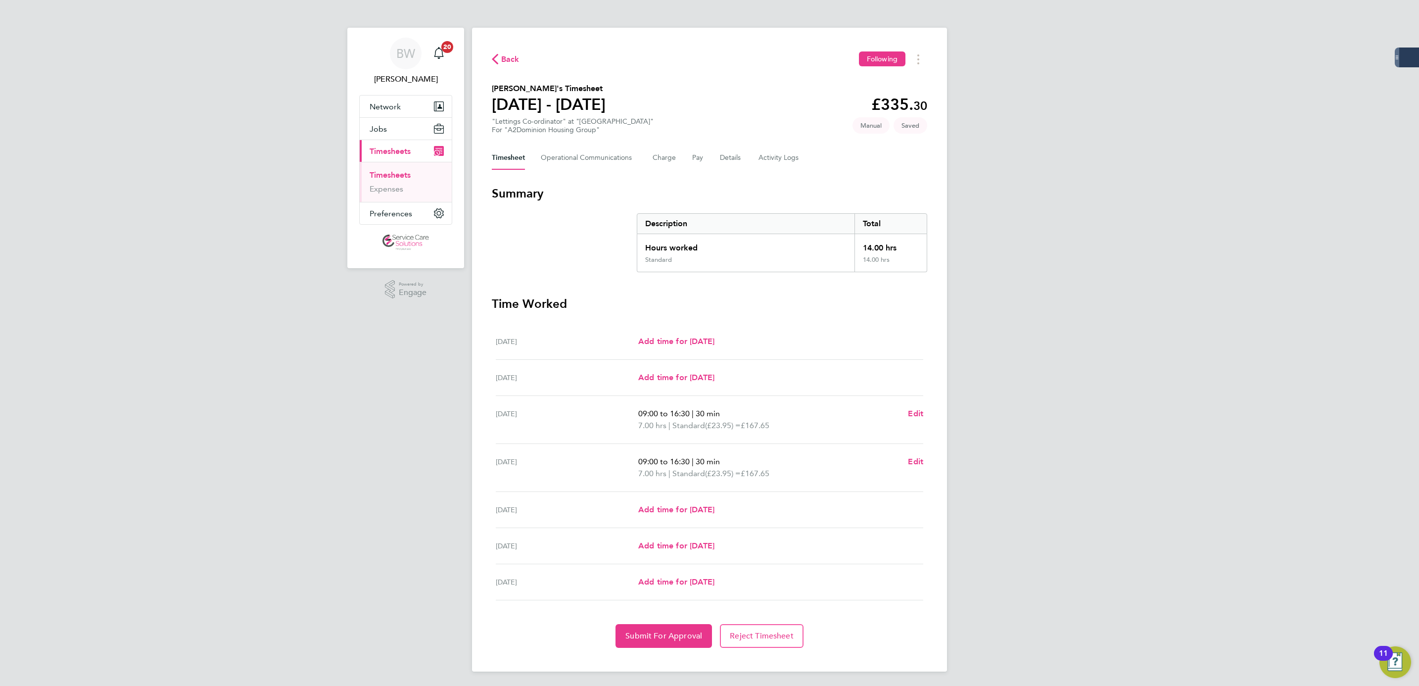
click at [682, 651] on div "Back Following [PERSON_NAME]'s Timesheet [DATE] - [DATE] £335. 30 "Lettings Co-…" at bounding box center [709, 350] width 475 height 644
click at [683, 631] on button "Submit For Approval" at bounding box center [663, 636] width 96 height 24
click at [405, 174] on link "Timesheets" at bounding box center [390, 174] width 41 height 9
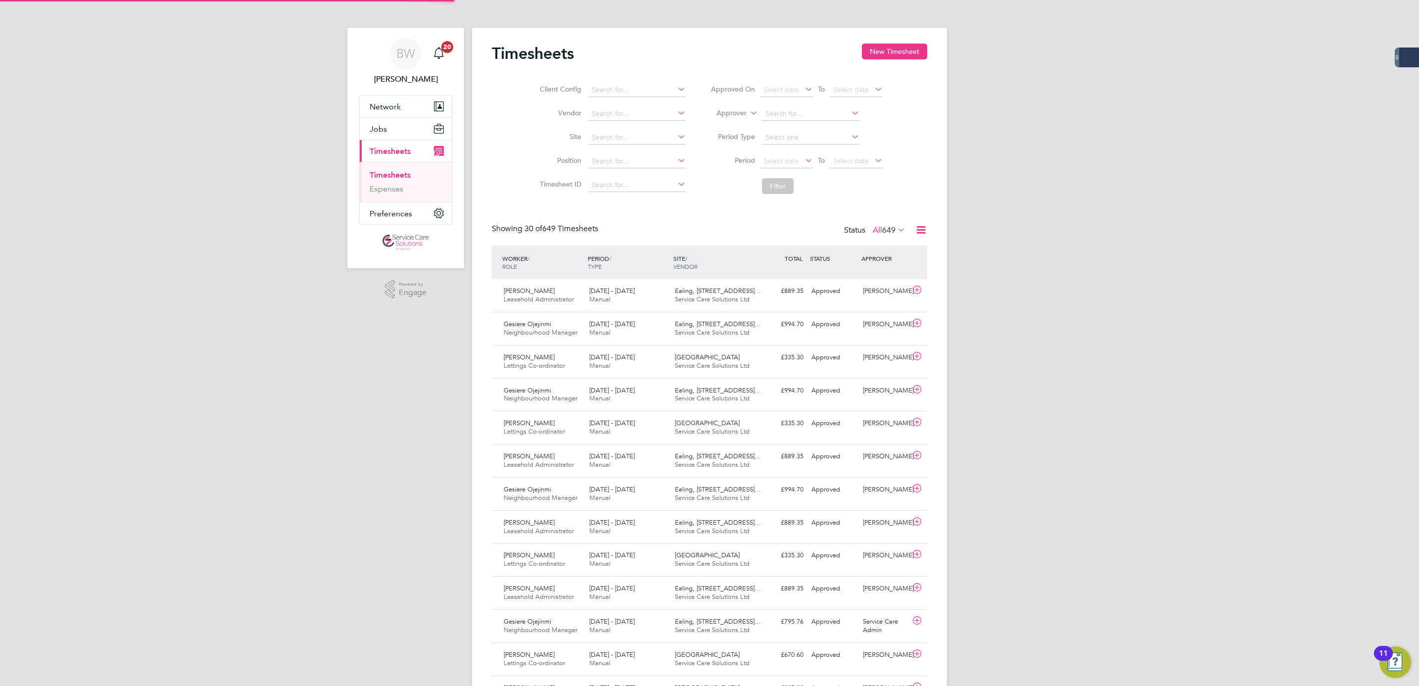
scroll to position [25, 86]
click at [877, 55] on button "New Timesheet" at bounding box center [894, 52] width 65 height 16
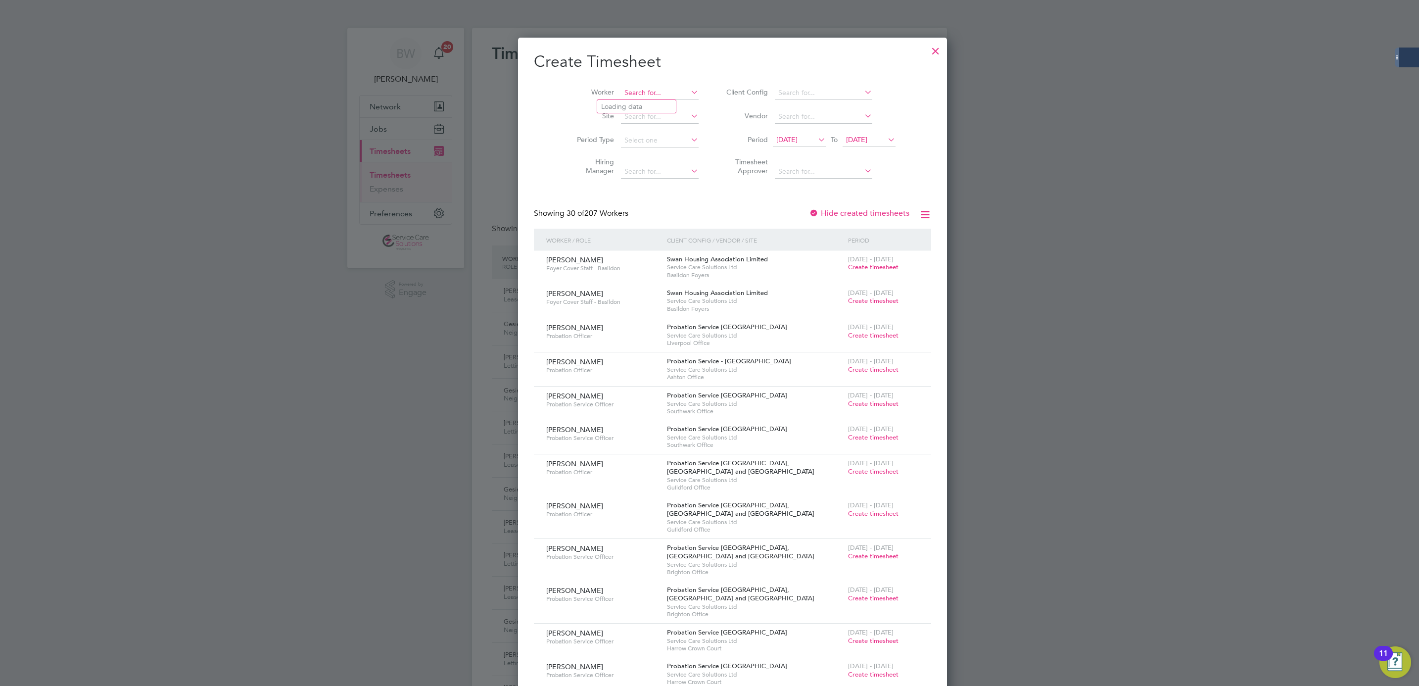
click at [635, 94] on input at bounding box center [660, 93] width 78 height 14
click at [637, 107] on li "Ges iere Ojejinmi" at bounding box center [636, 106] width 79 height 13
type input "Gesiere Ojejinmi"
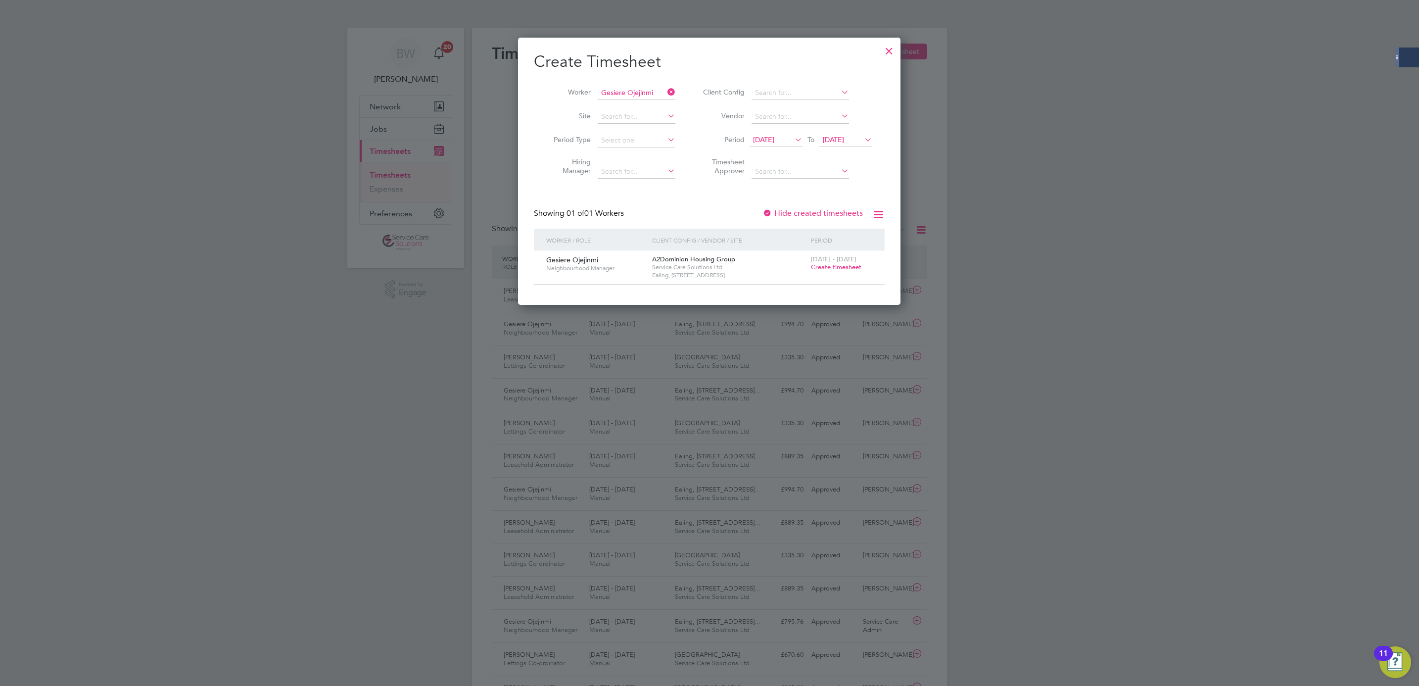
click at [822, 268] on span "Create timesheet" at bounding box center [836, 267] width 50 height 8
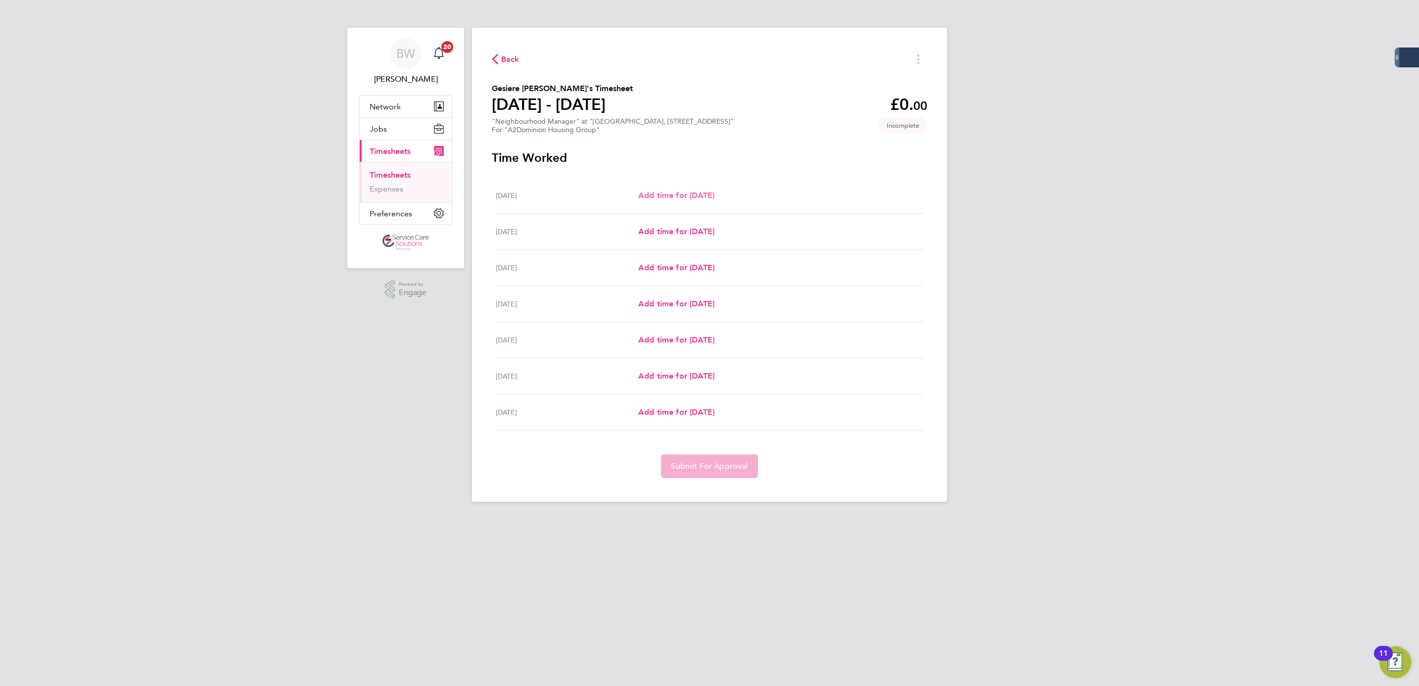
click at [693, 193] on span "Add time for [DATE]" at bounding box center [676, 194] width 76 height 9
select select "30"
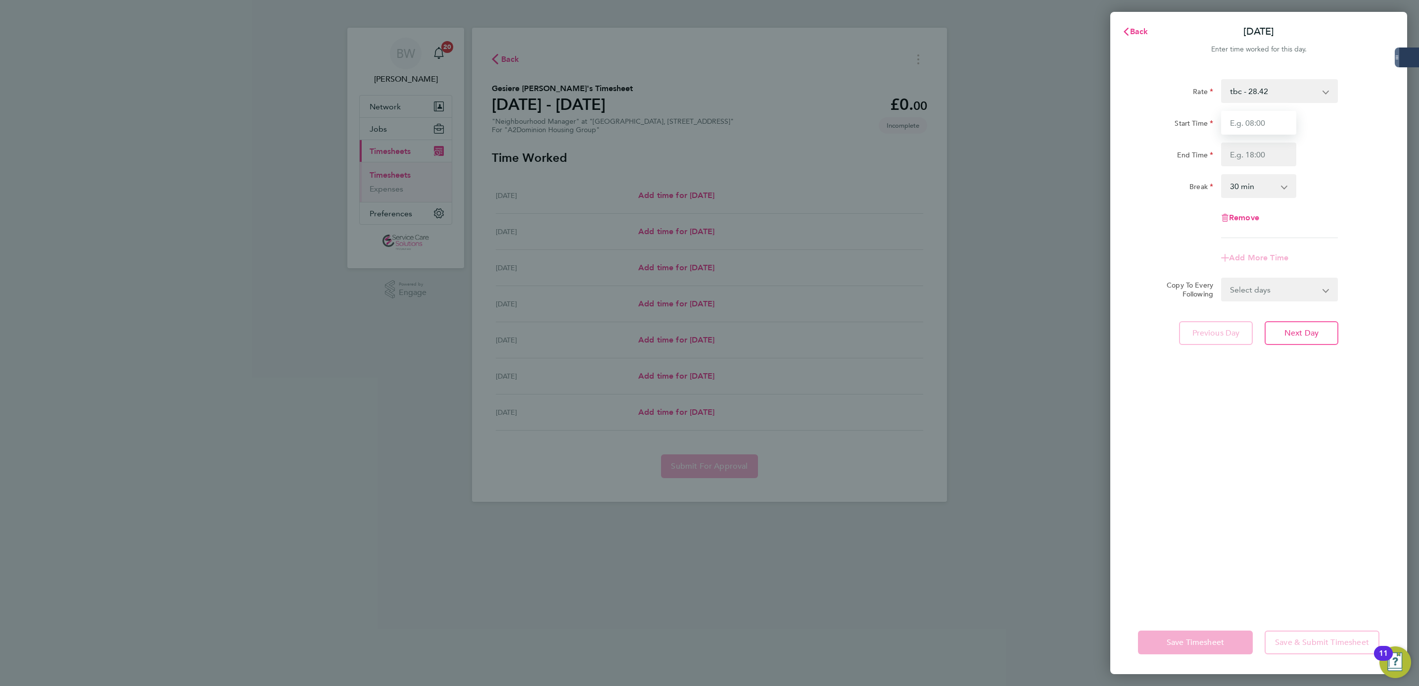
click at [1259, 116] on input "Start Time" at bounding box center [1258, 123] width 75 height 24
type input "09:00"
click at [1269, 165] on div "Rate tbc - 28.42 Start Time 09:00 End Time Break 0 min 15 min 30 min 45 min 60 …" at bounding box center [1258, 158] width 241 height 159
click at [1269, 159] on input "End Time" at bounding box center [1258, 154] width 75 height 24
type input "17:00"
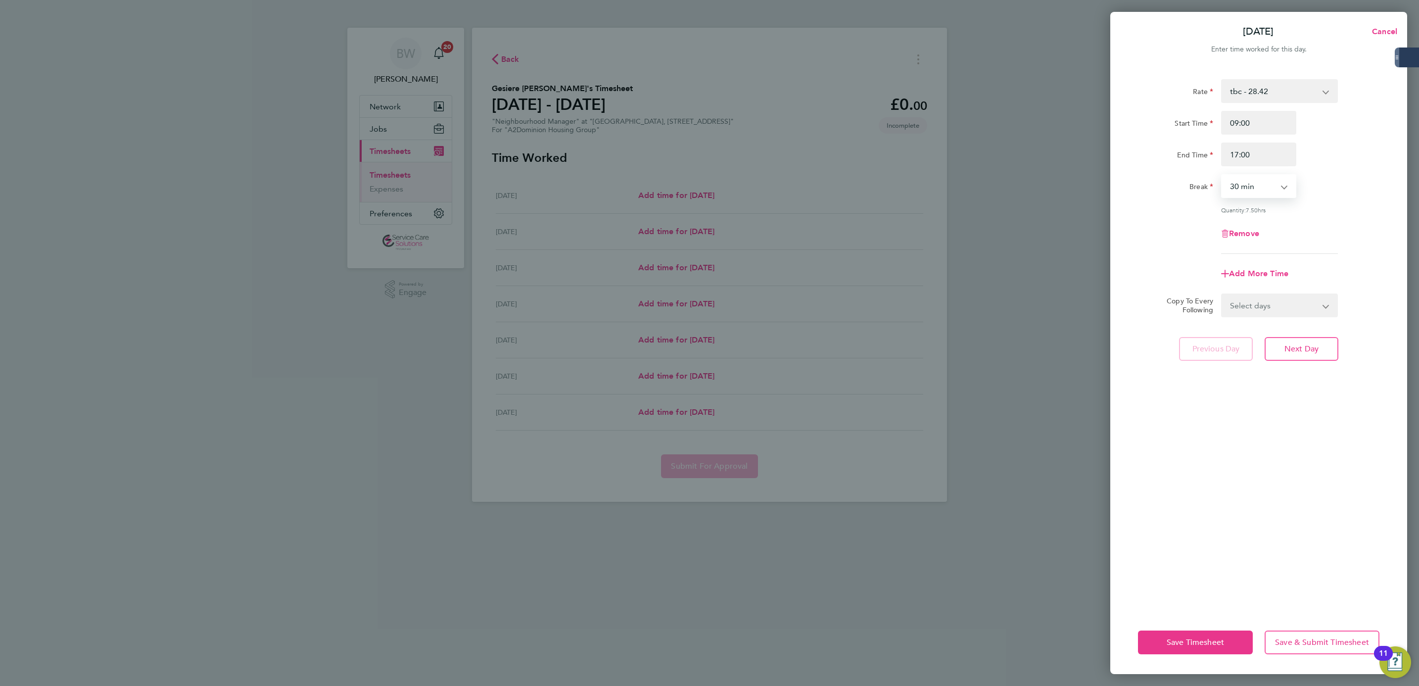
click at [1255, 191] on select "0 min 15 min 30 min 45 min 60 min 75 min 90 min" at bounding box center [1252, 186] width 61 height 22
select select "60"
click at [1222, 175] on select "0 min 15 min 30 min 45 min 60 min 75 min 90 min" at bounding box center [1252, 186] width 61 height 22
drag, startPoint x: 1257, startPoint y: 302, endPoint x: 1260, endPoint y: 313, distance: 11.6
click at [1257, 302] on select "Select days Day Weekday (Mon-Fri) Weekend (Sat-Sun) [DATE] [DATE] [DATE] [DATE]…" at bounding box center [1274, 305] width 104 height 22
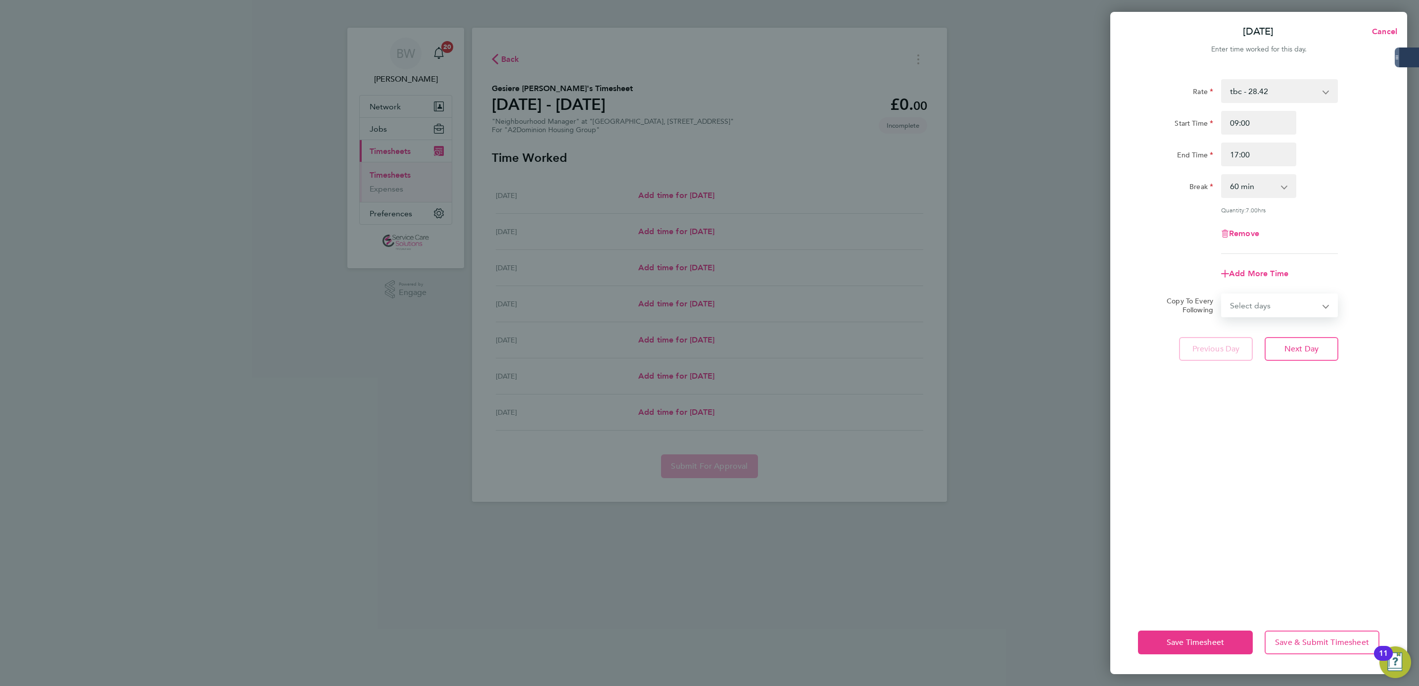
select select "WEEKDAY"
click at [1222, 294] on select "Select days Day Weekday (Mon-Fri) Weekend (Sat-Sun) [DATE] [DATE] [DATE] [DATE]…" at bounding box center [1274, 305] width 104 height 22
select select "[DATE]"
click at [1210, 635] on div "Save Timesheet Save & Submit Timesheet" at bounding box center [1258, 641] width 297 height 63
click at [1210, 635] on button "Save Timesheet" at bounding box center [1195, 642] width 115 height 24
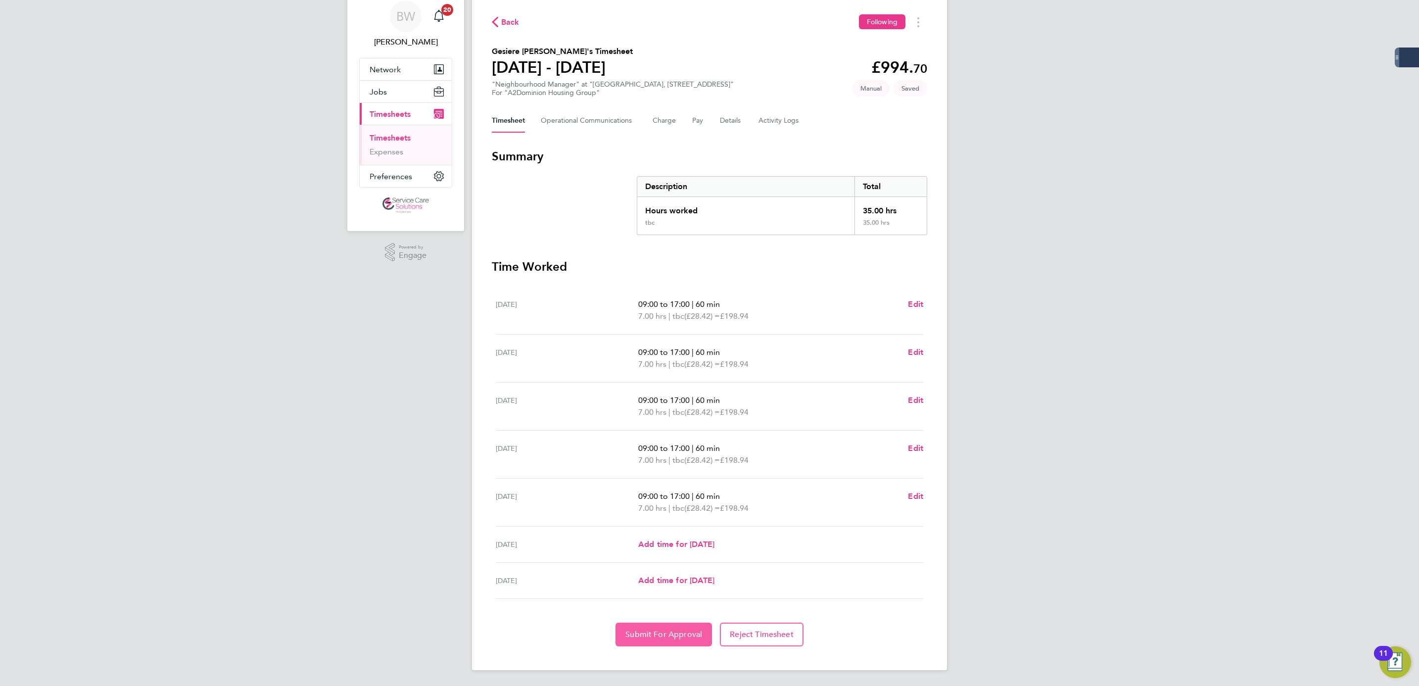
click at [637, 631] on span "Submit For Approval" at bounding box center [663, 634] width 77 height 10
